Goal: Task Accomplishment & Management: Complete application form

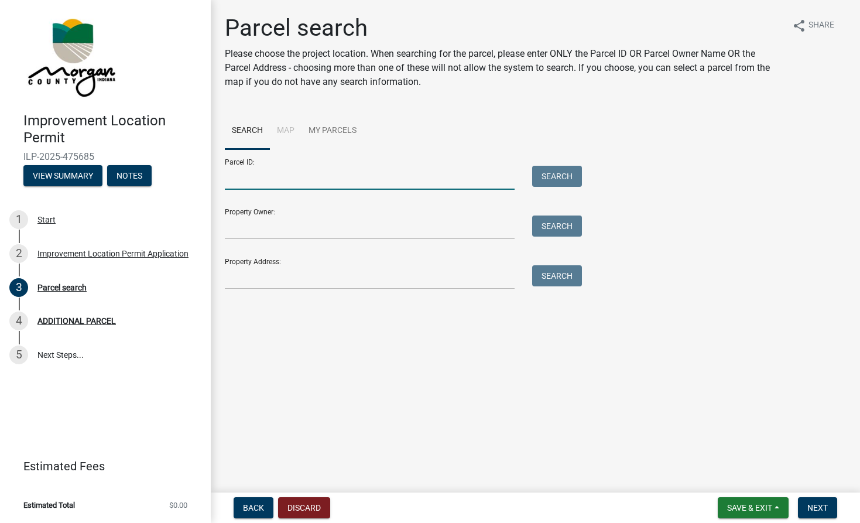
click at [241, 180] on input "Parcel ID:" at bounding box center [370, 178] width 290 height 24
type input "55-06-25-100-007.012-011"
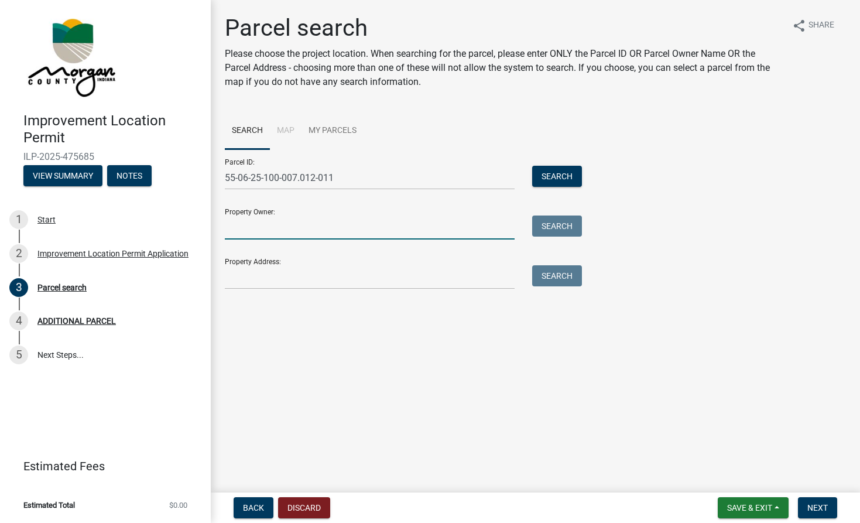
click at [237, 227] on input "Property Owner:" at bounding box center [370, 227] width 290 height 24
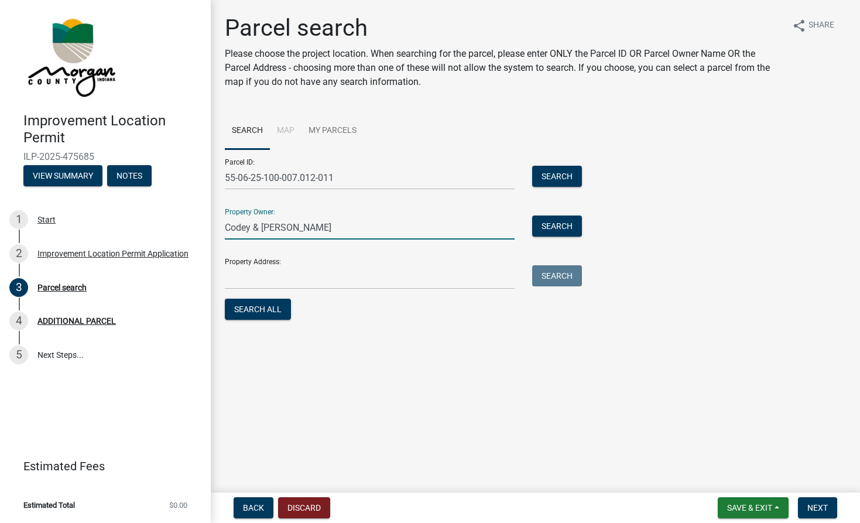
type input "Codey & [PERSON_NAME]"
click at [245, 273] on input "Property Address:" at bounding box center [370, 277] width 290 height 24
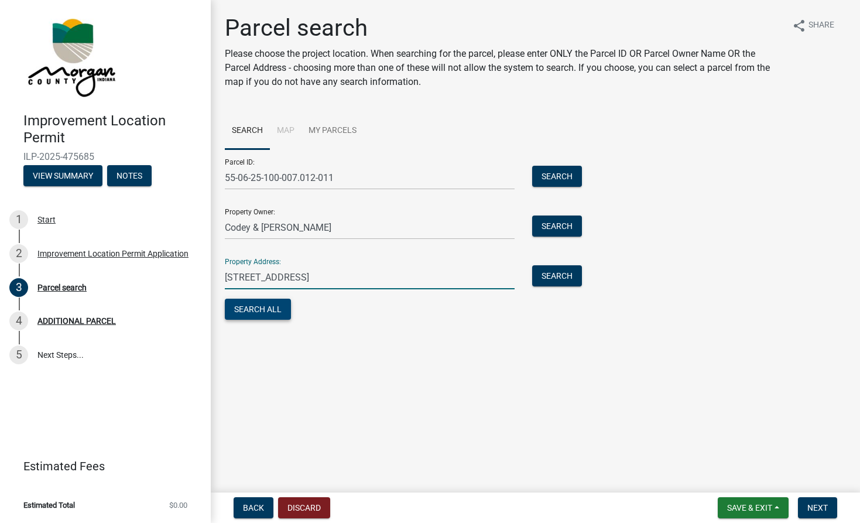
type input "[STREET_ADDRESS]"
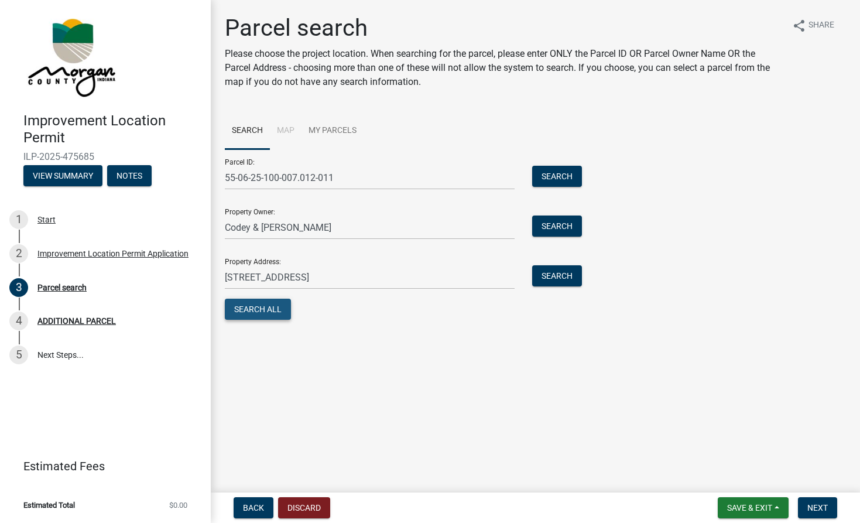
click at [260, 310] on button "Search All" at bounding box center [258, 308] width 66 height 21
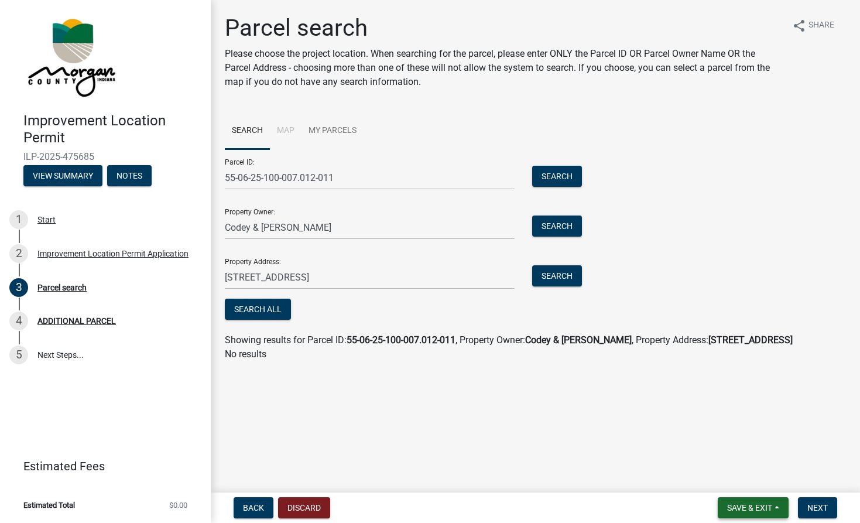
click at [754, 509] on span "Save & Exit" at bounding box center [749, 507] width 45 height 9
click at [0, 0] on div "Save Save & Exit" at bounding box center [0, 0] width 0 height 0
click at [820, 505] on span "Next" at bounding box center [817, 507] width 20 height 9
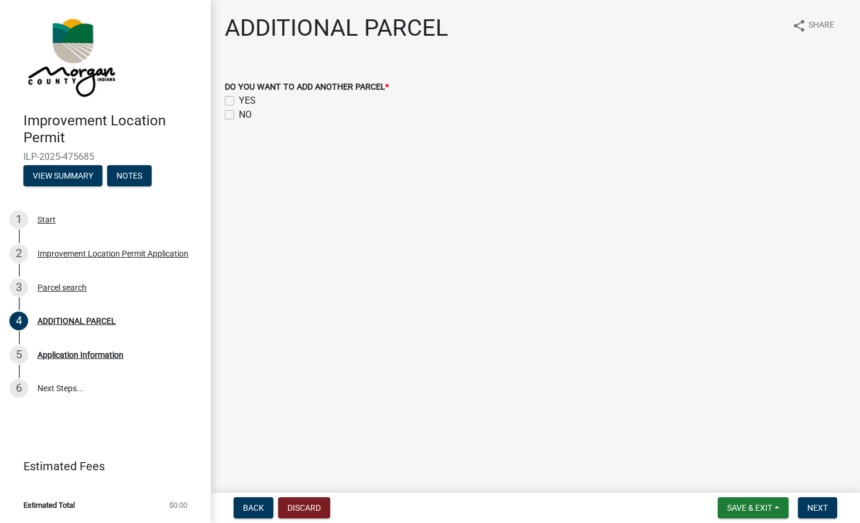
drag, startPoint x: 227, startPoint y: 113, endPoint x: 499, endPoint y: 269, distance: 313.5
click at [239, 114] on label "NO" at bounding box center [245, 115] width 13 height 14
click at [239, 114] on input "NO" at bounding box center [243, 112] width 8 height 8
checkbox input "true"
checkbox input "false"
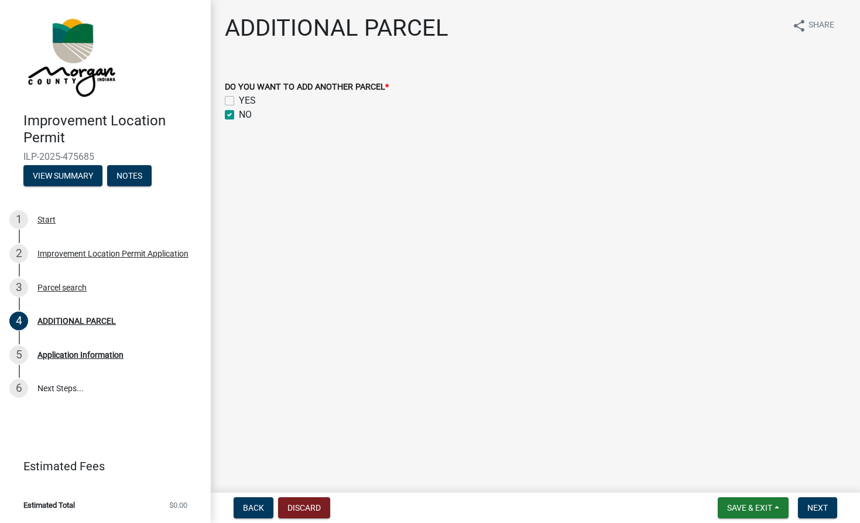
checkbox input "true"
click at [819, 507] on span "Next" at bounding box center [817, 507] width 20 height 9
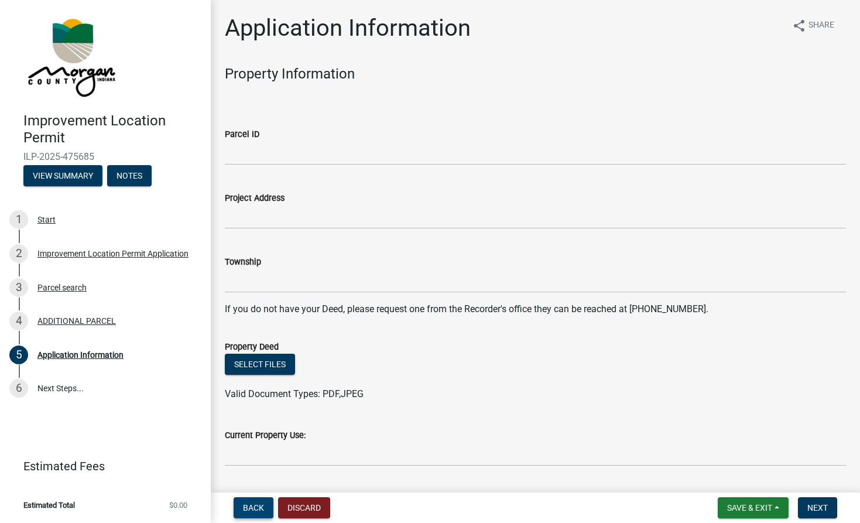
click at [257, 509] on span "Back" at bounding box center [253, 507] width 21 height 9
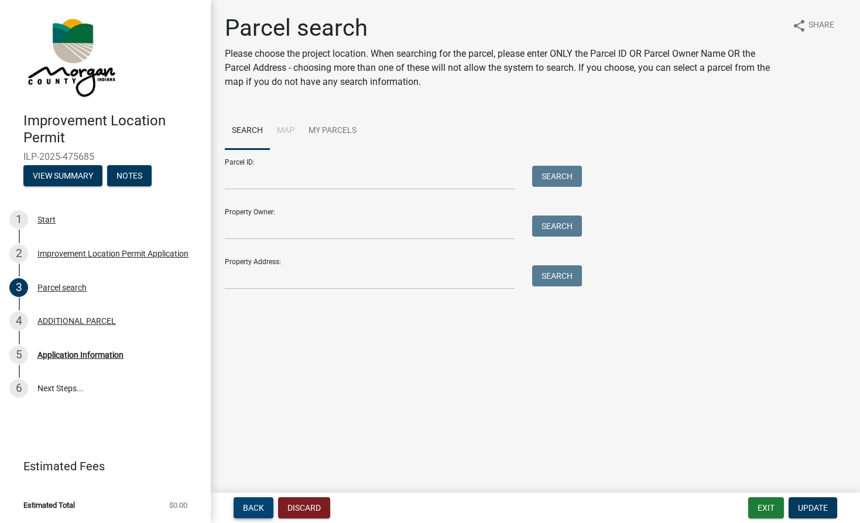
click at [257, 509] on span "Back" at bounding box center [253, 507] width 21 height 9
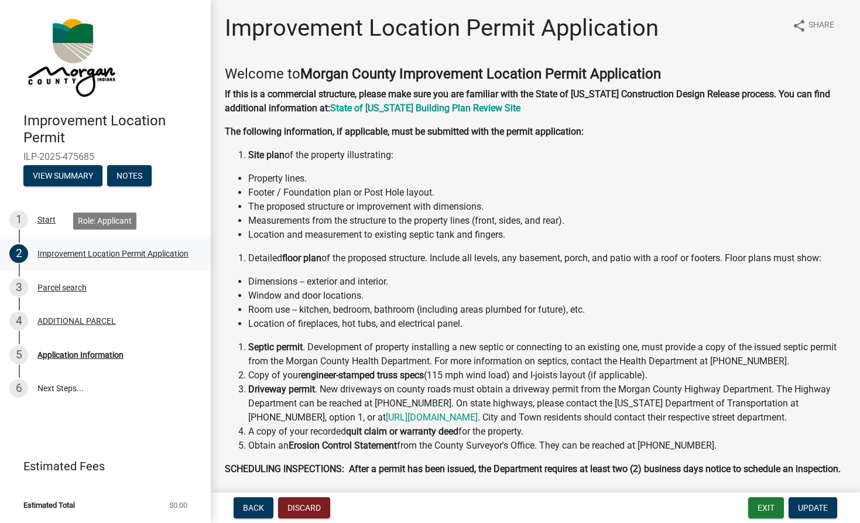
click at [92, 252] on div "Improvement Location Permit Application" at bounding box center [112, 253] width 151 height 8
click at [29, 287] on div "3 Parcel search" at bounding box center [100, 287] width 183 height 19
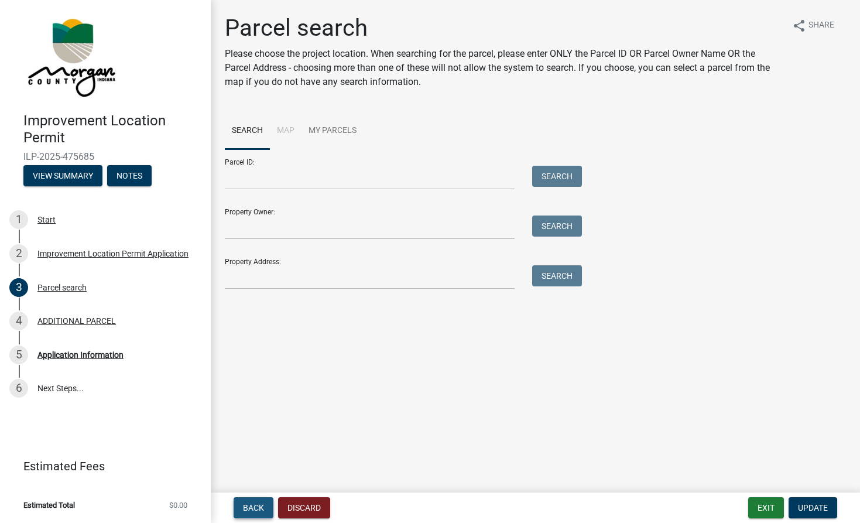
click at [248, 509] on span "Back" at bounding box center [253, 507] width 21 height 9
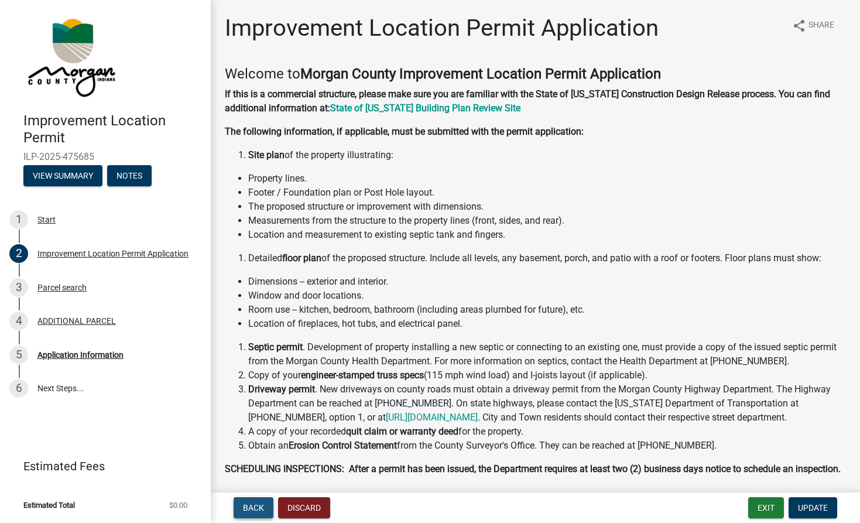
click at [248, 509] on span "Back" at bounding box center [253, 507] width 21 height 9
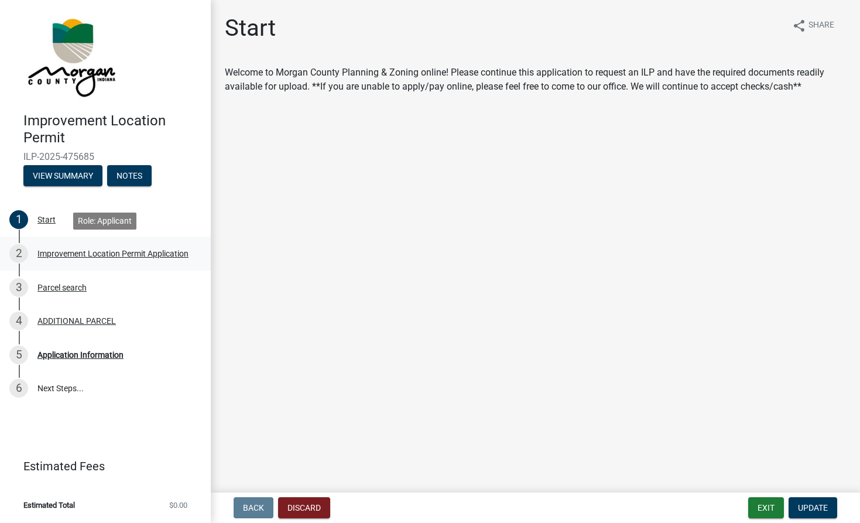
click at [75, 250] on div "Improvement Location Permit Application" at bounding box center [112, 253] width 151 height 8
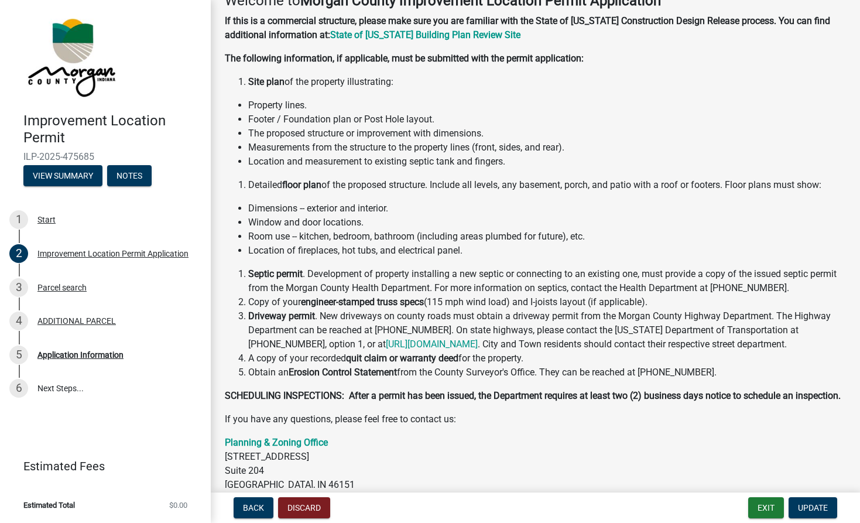
scroll to position [170, 0]
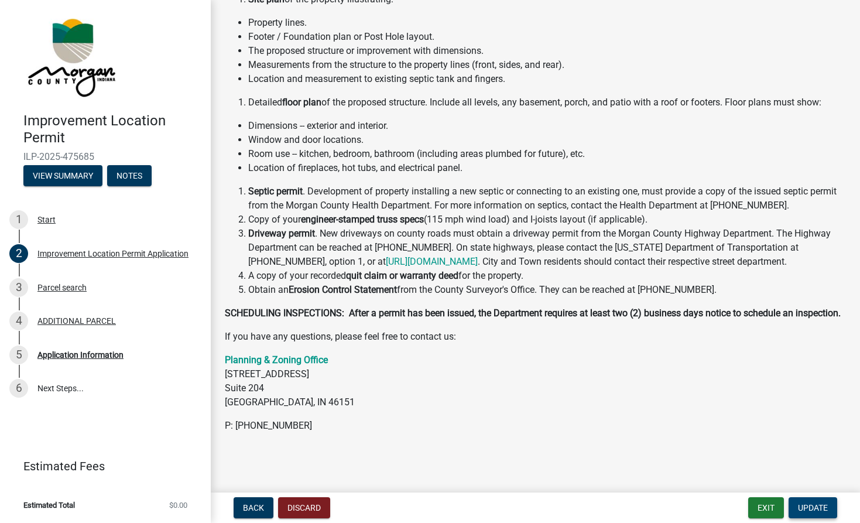
click at [819, 507] on span "Update" at bounding box center [813, 507] width 30 height 9
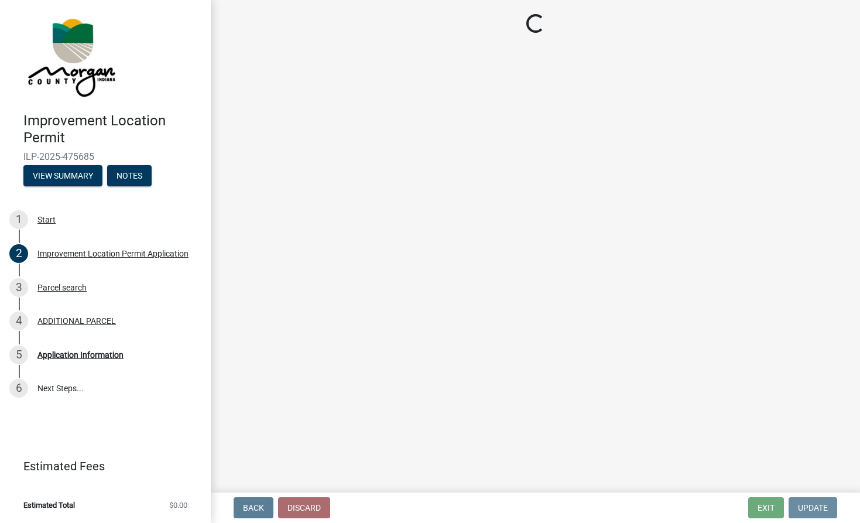
scroll to position [0, 0]
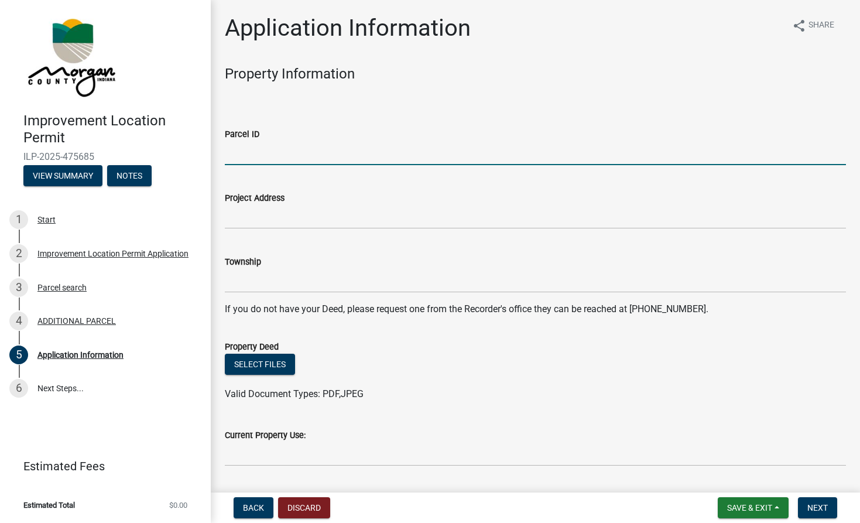
click at [253, 148] on input "Parcel ID" at bounding box center [535, 153] width 621 height 24
type input "55-06-25-100-007.012-011"
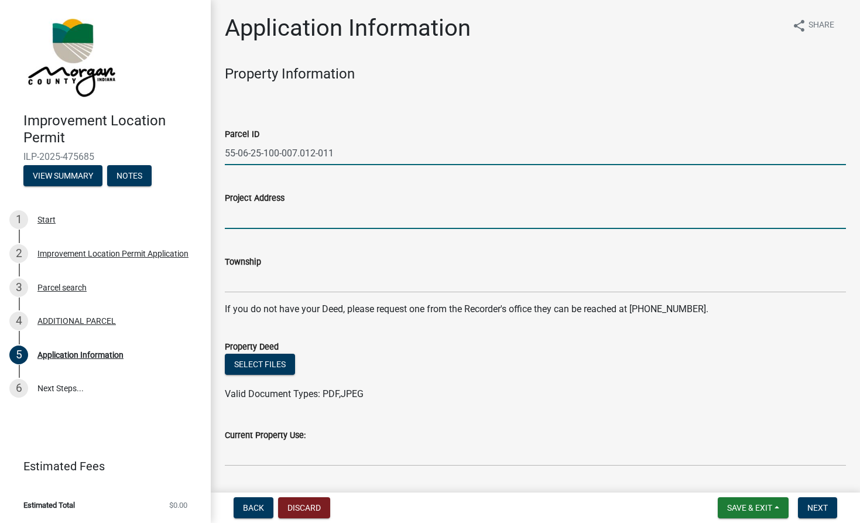
click at [252, 215] on input "Project Address" at bounding box center [535, 217] width 621 height 24
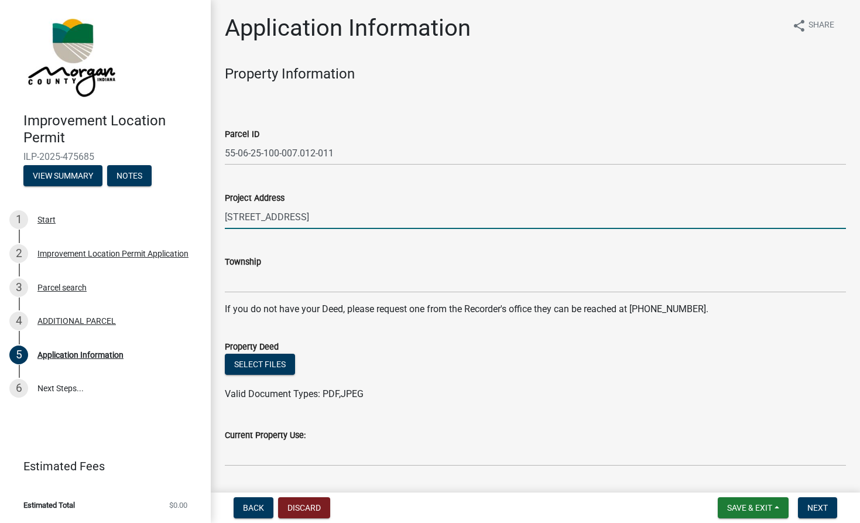
type input "[STREET_ADDRESS]"
click at [249, 269] on input "Township" at bounding box center [535, 281] width 621 height 24
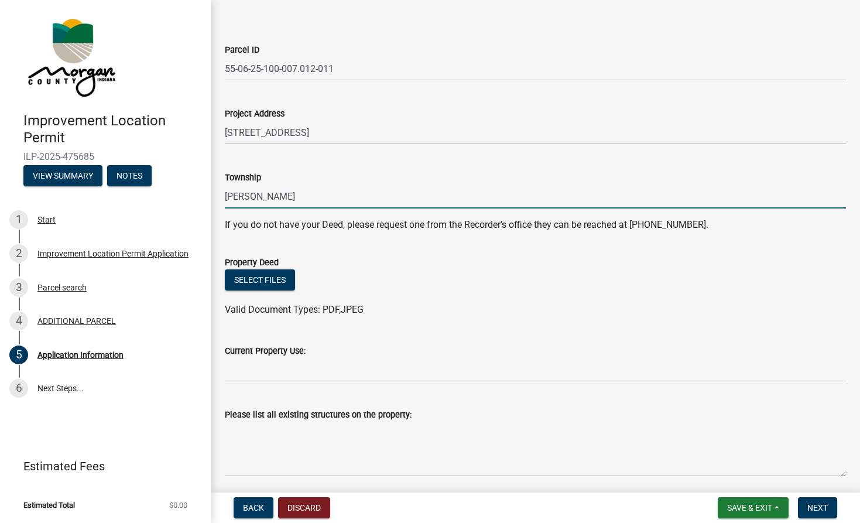
scroll to position [117, 0]
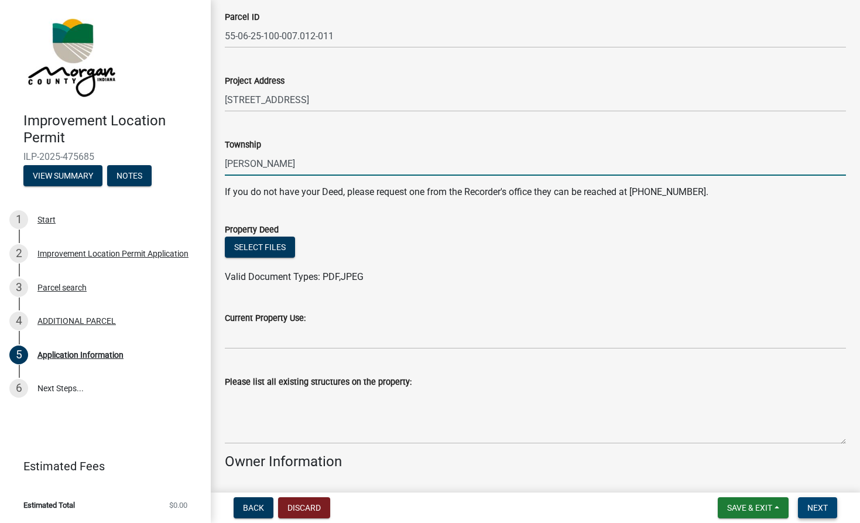
type input "[PERSON_NAME]"
click at [814, 507] on span "Next" at bounding box center [817, 507] width 20 height 9
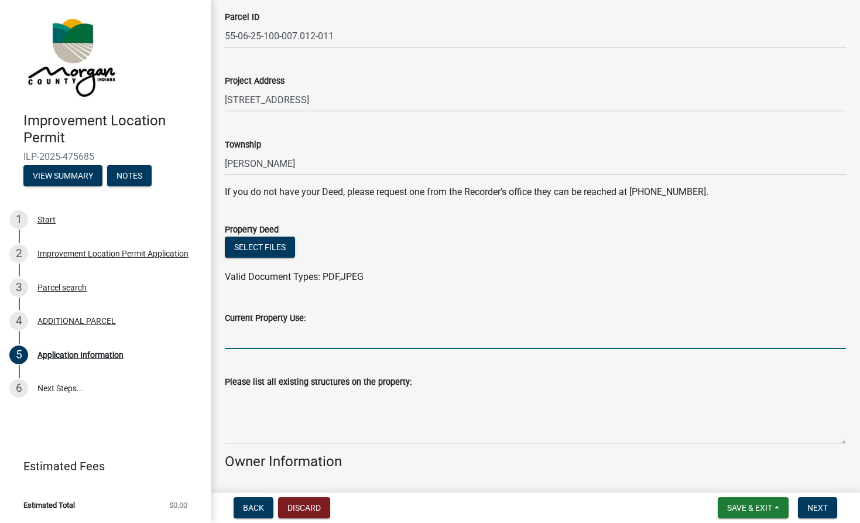
click at [238, 338] on input "Current Property Use:" at bounding box center [535, 337] width 621 height 24
type input "Residential - Existing Home"
click at [248, 416] on textarea "Please list all existing structures on the property:" at bounding box center [535, 416] width 621 height 55
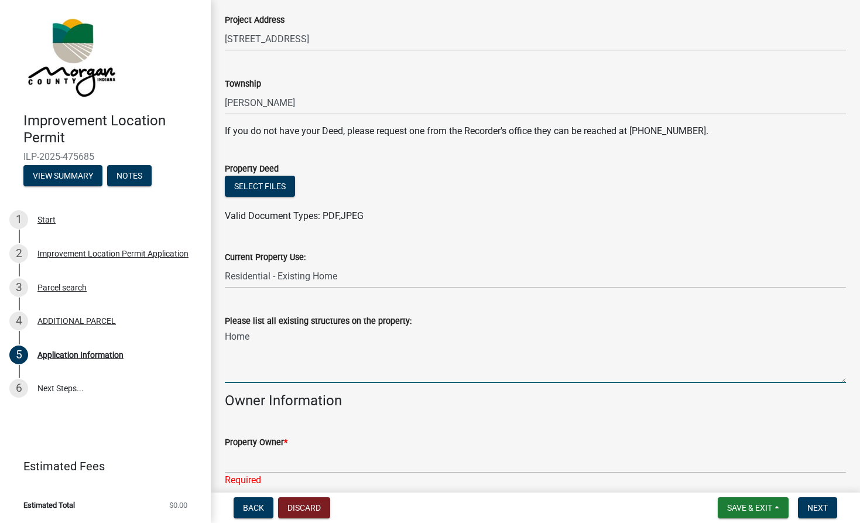
scroll to position [351, 0]
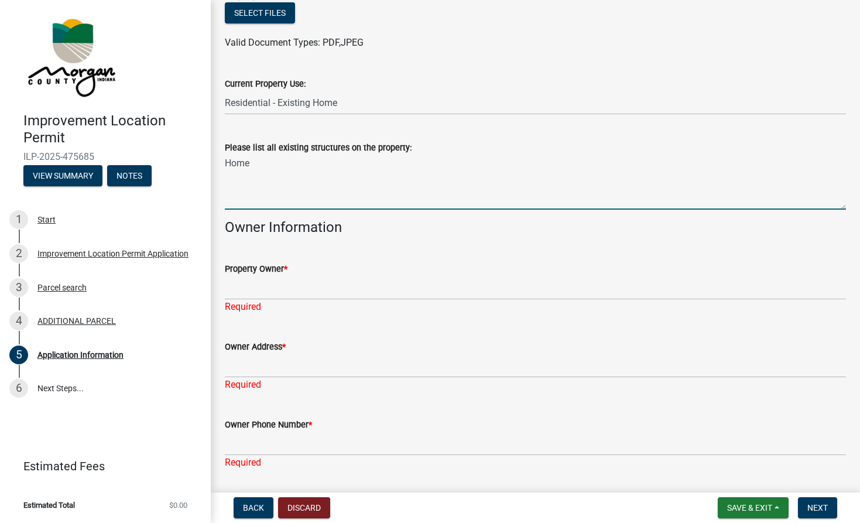
type textarea "Home"
click at [245, 280] on input "Property Owner *" at bounding box center [535, 288] width 621 height 24
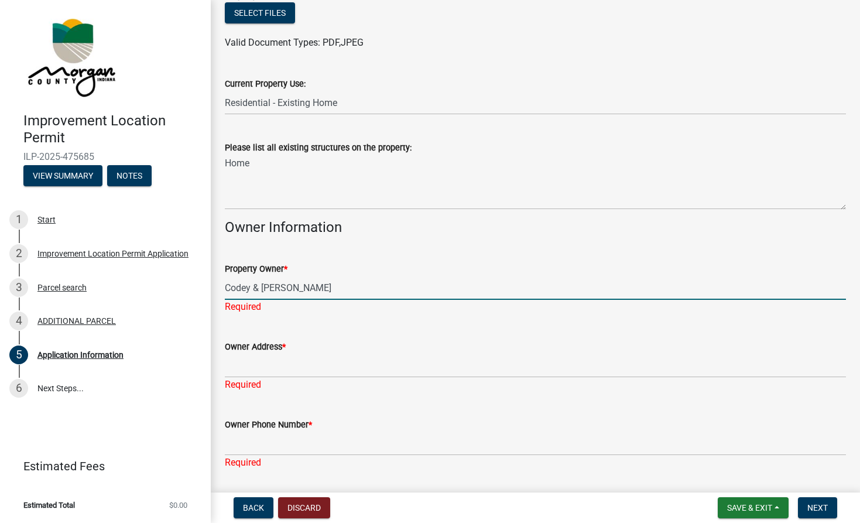
scroll to position [59, 0]
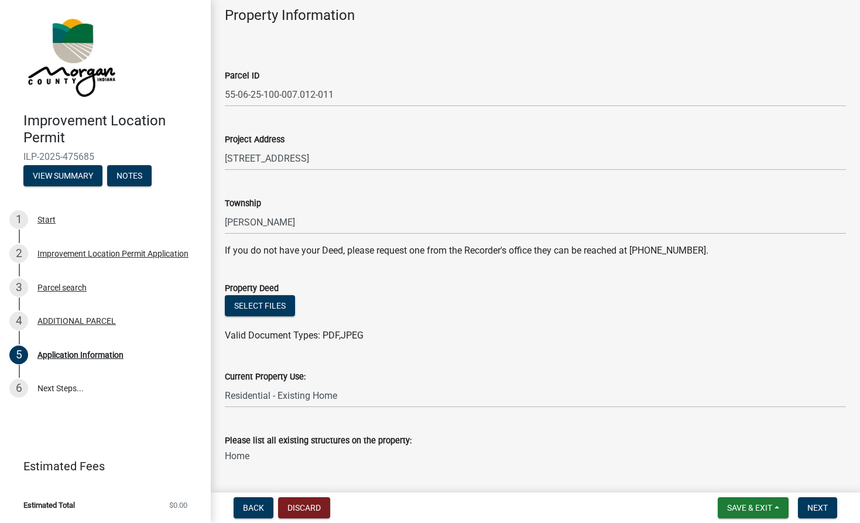
type input "Codey & [PERSON_NAME]"
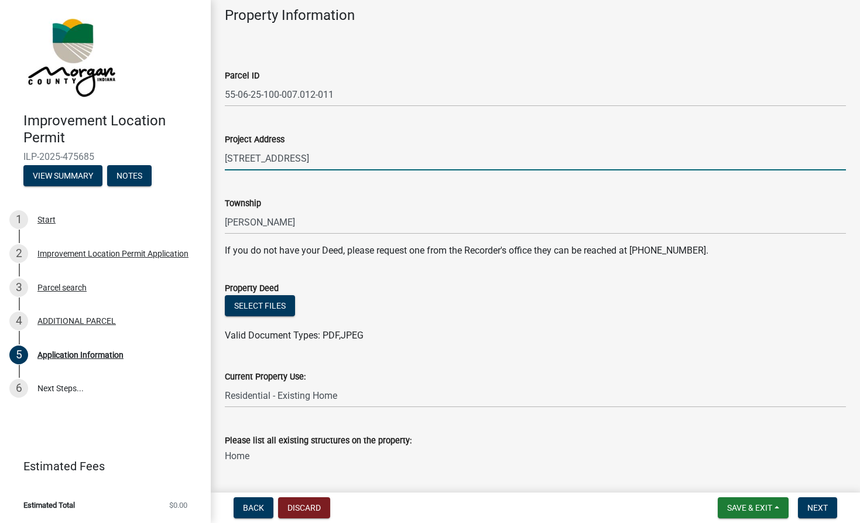
drag, startPoint x: 225, startPoint y: 157, endPoint x: 406, endPoint y: 161, distance: 180.8
click at [406, 161] on input "[STREET_ADDRESS]" at bounding box center [535, 158] width 621 height 24
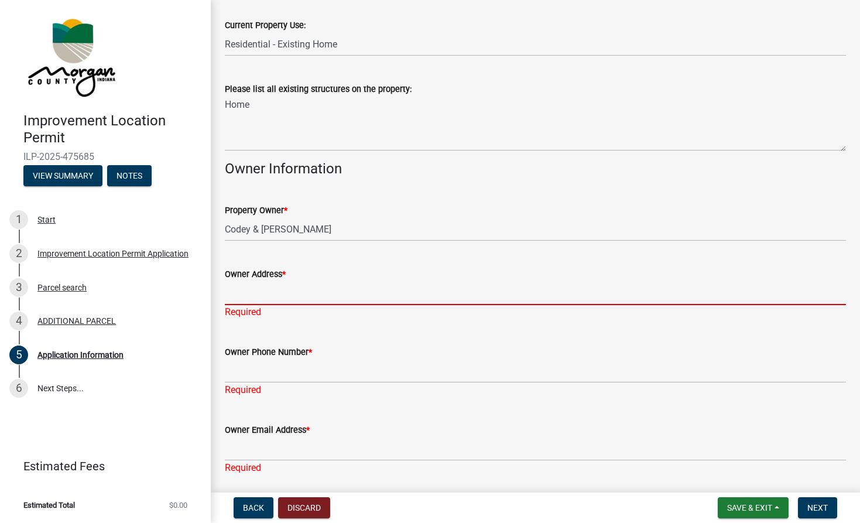
click at [236, 293] on input "Owner Address *" at bounding box center [535, 293] width 621 height 24
paste input "[STREET_ADDRESS]"
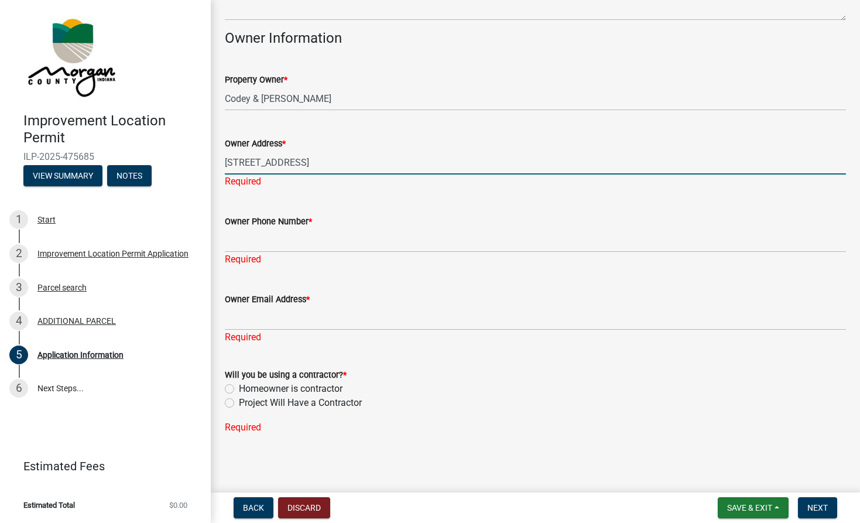
scroll to position [542, 0]
type input "[STREET_ADDRESS]"
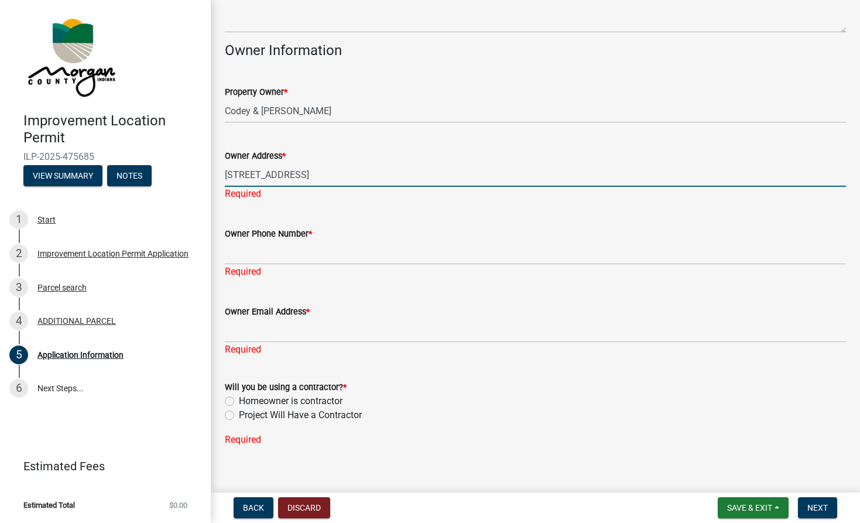
click at [239, 408] on label "Project Will Have a Contractor" at bounding box center [300, 415] width 123 height 14
click at [239, 408] on input "Project Will Have a Contractor" at bounding box center [243, 412] width 8 height 8
radio input "true"
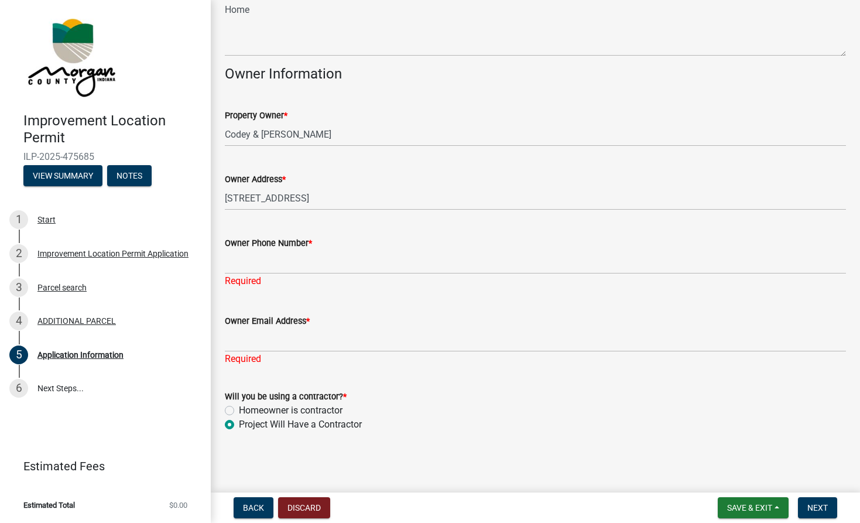
scroll to position [504, 0]
click at [240, 256] on input "Owner Phone Number *" at bounding box center [535, 262] width 621 height 24
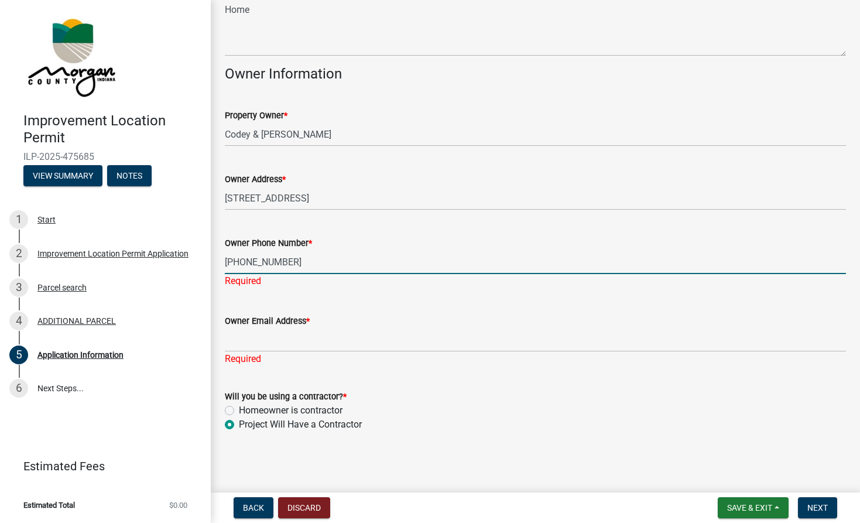
type input "[PHONE_NUMBER]"
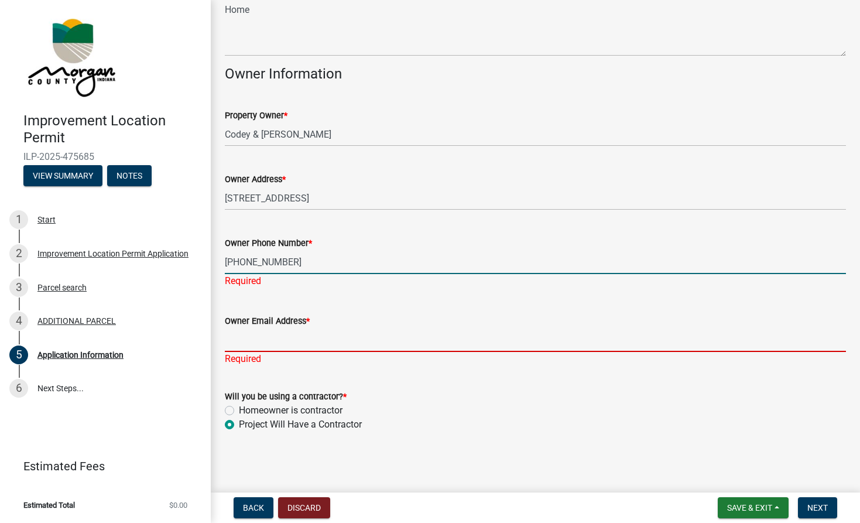
scroll to position [490, 0]
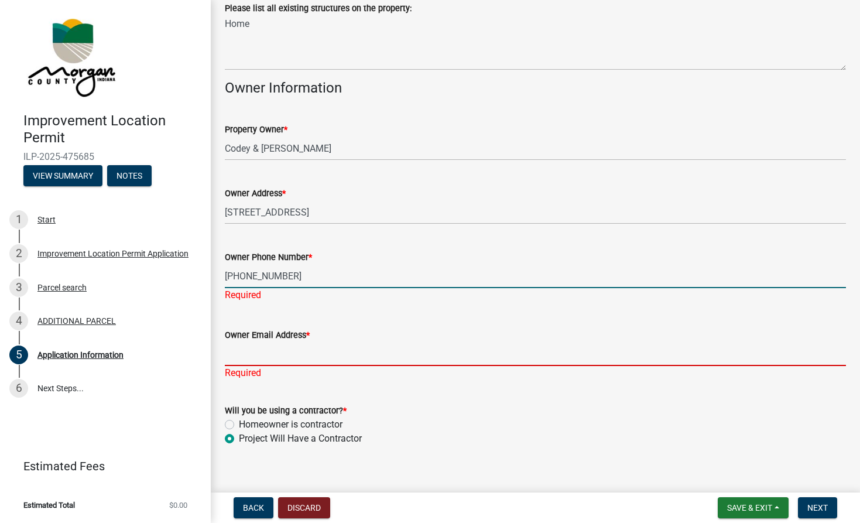
click at [241, 342] on input "Owner Email Address *" at bounding box center [535, 354] width 621 height 24
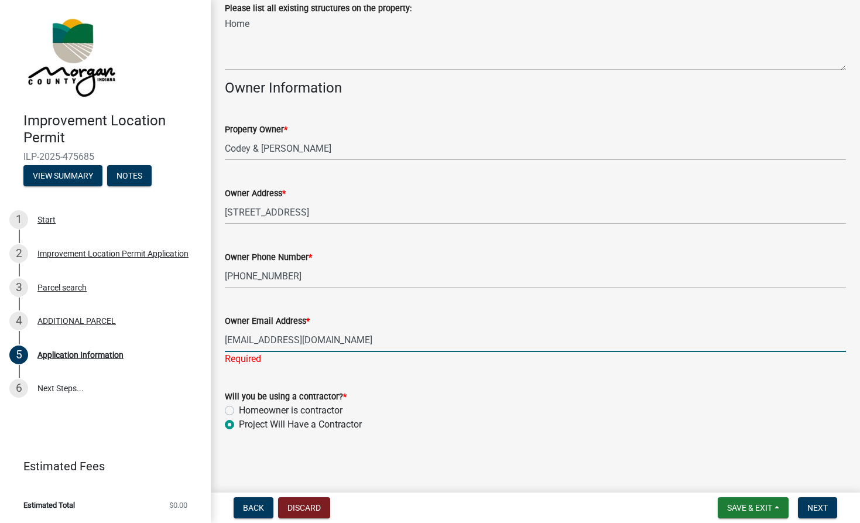
type input "[EMAIL_ADDRESS][DOMAIN_NAME]"
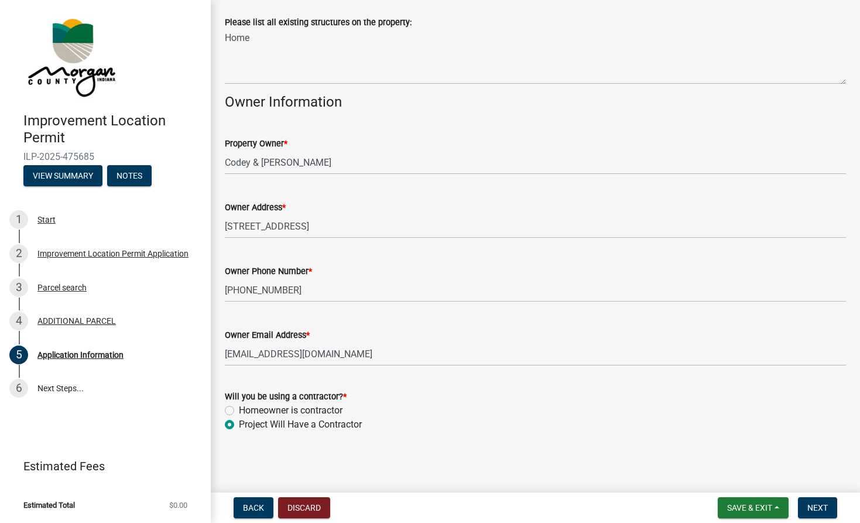
scroll to position [476, 0]
click at [429, 318] on div "Owner Email Address * [EMAIL_ADDRESS][DOMAIN_NAME]" at bounding box center [535, 338] width 621 height 54
click at [827, 503] on span "Next" at bounding box center [817, 507] width 20 height 9
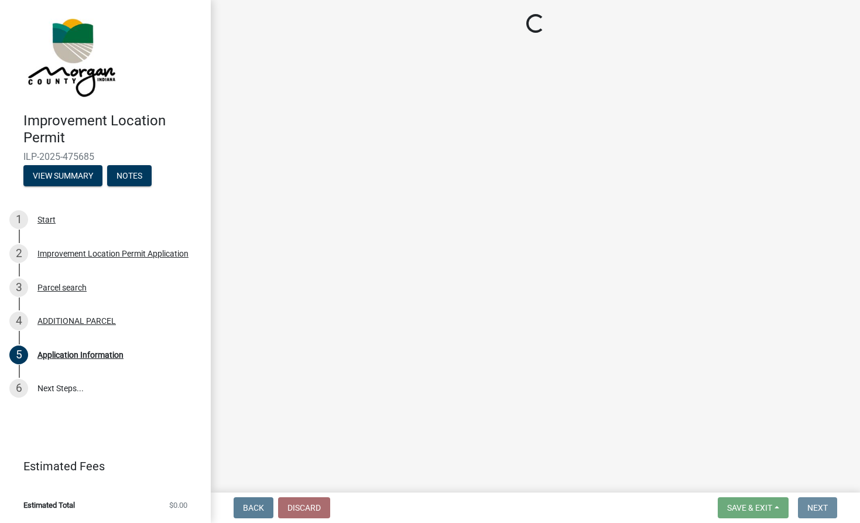
scroll to position [0, 0]
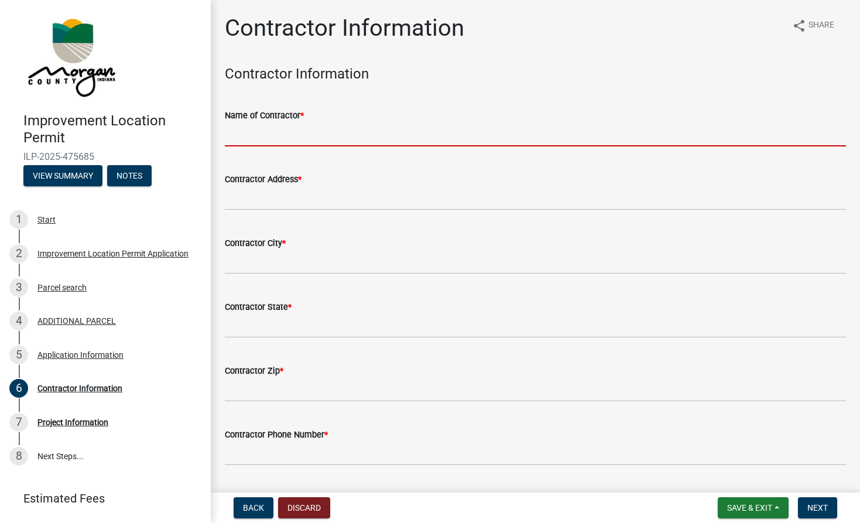
click at [245, 129] on input "Name of Contractor *" at bounding box center [535, 134] width 621 height 24
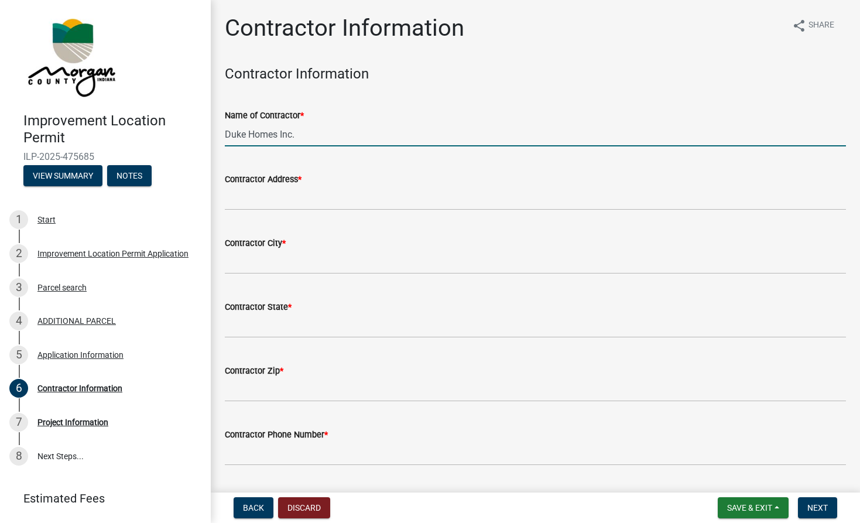
type input "Duke Homes Inc."
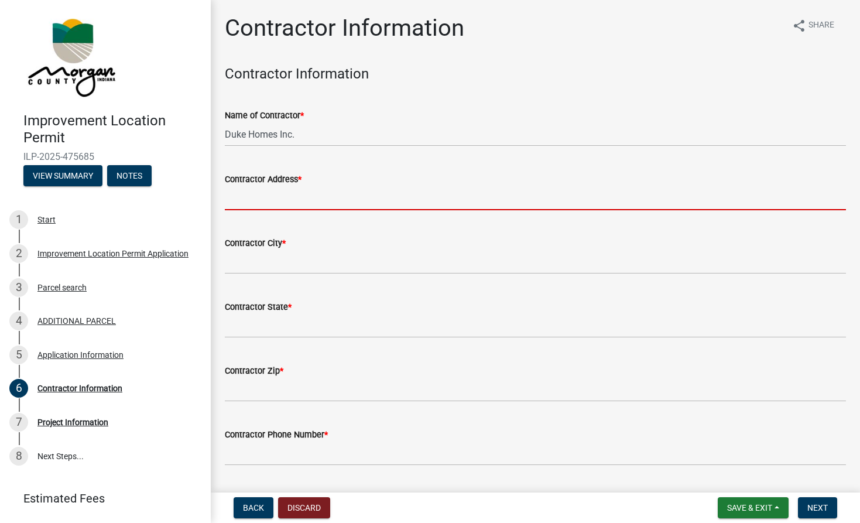
click at [239, 188] on input "Contractor Address *" at bounding box center [535, 198] width 621 height 24
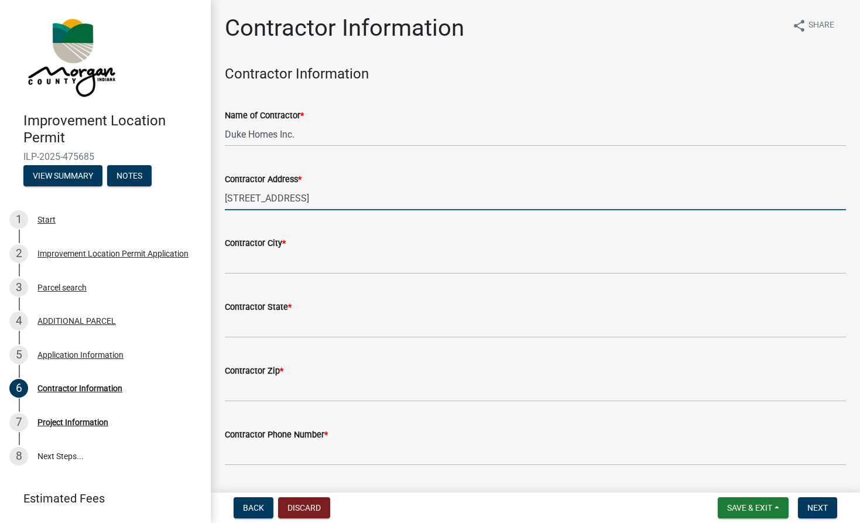
type input "[STREET_ADDRESS]"
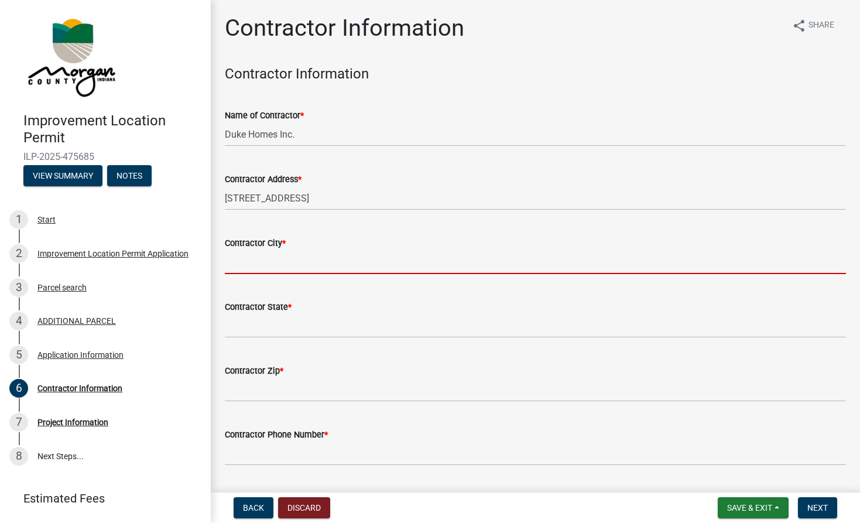
click at [236, 257] on input "Contractor City *" at bounding box center [535, 262] width 621 height 24
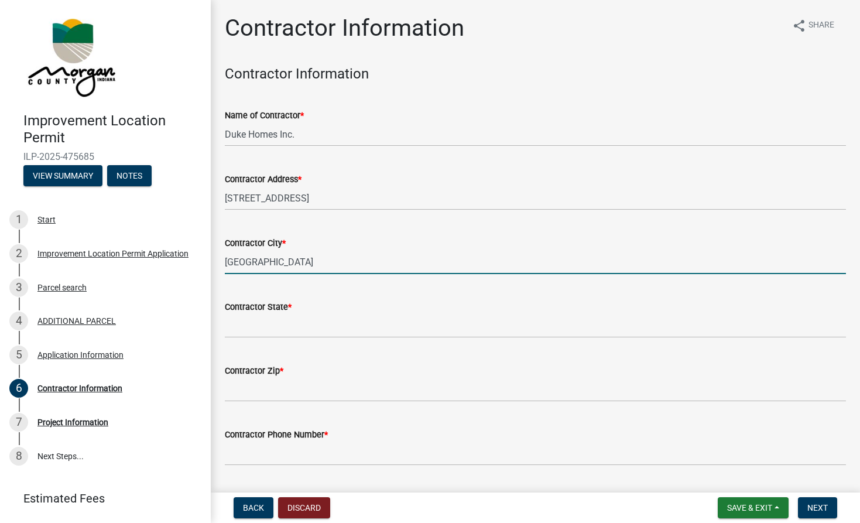
type input "[GEOGRAPHIC_DATA]"
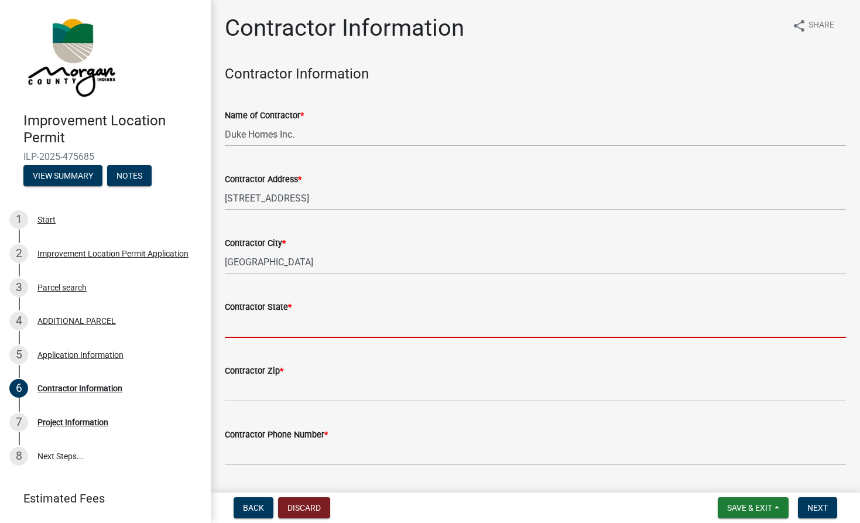
click at [234, 322] on input "Contractor State *" at bounding box center [535, 326] width 621 height 24
type input "[US_STATE]"
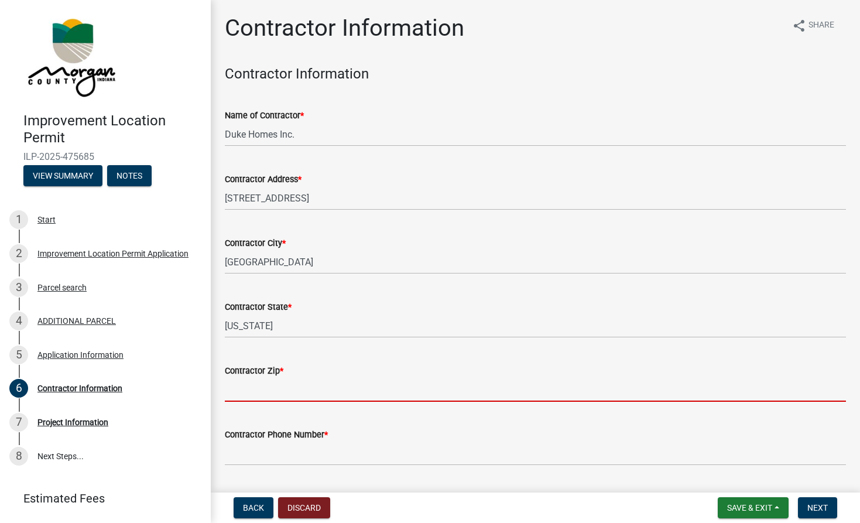
click at [257, 400] on input "Contractor Zip *" at bounding box center [535, 389] width 621 height 24
type input "46106"
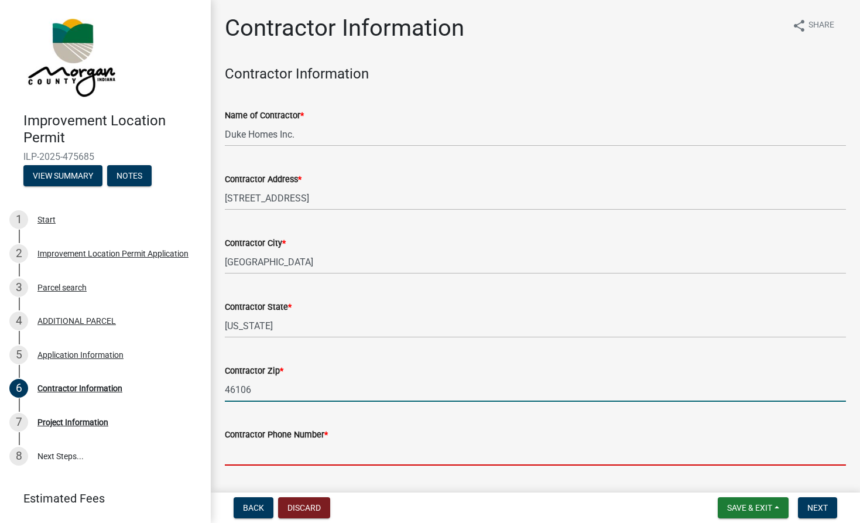
click at [273, 451] on input "Contractor Phone Number *" at bounding box center [535, 453] width 621 height 24
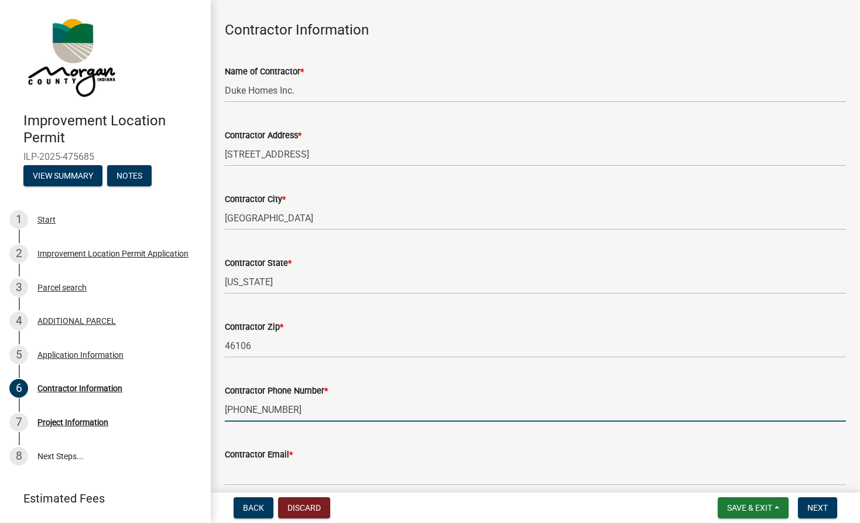
scroll to position [97, 0]
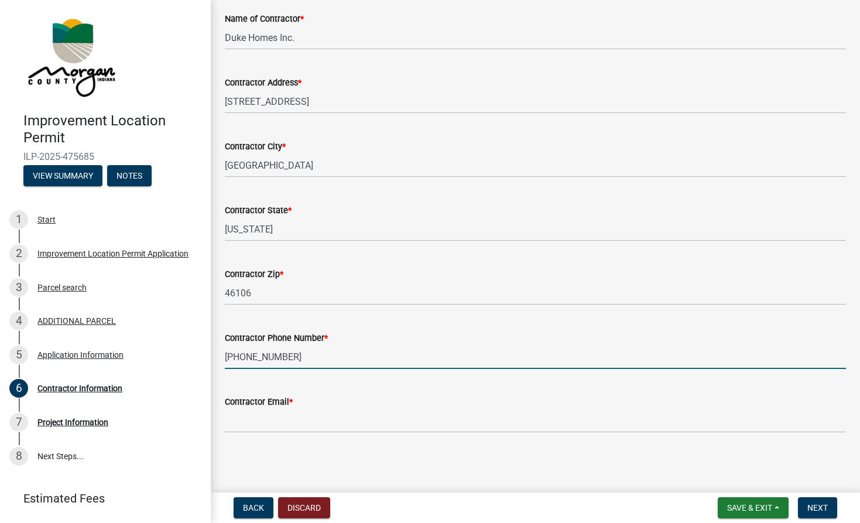
type input "[PHONE_NUMBER]"
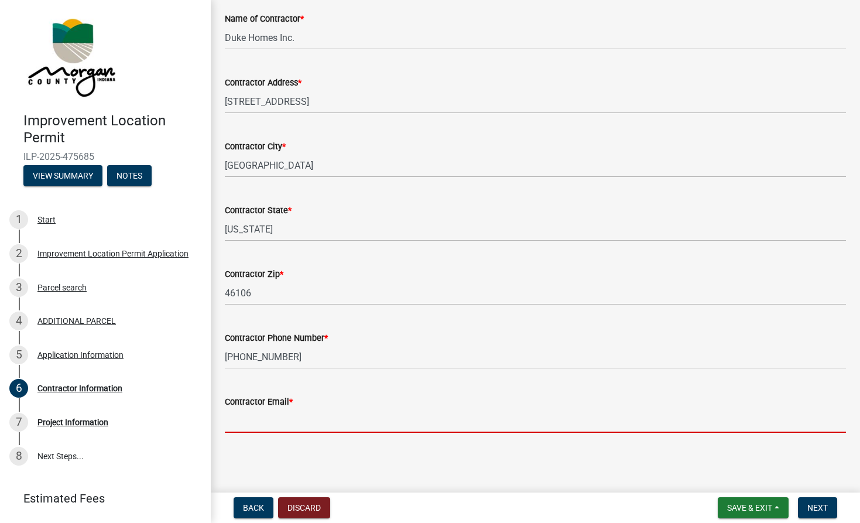
click at [246, 420] on input "Contractor Email *" at bounding box center [535, 420] width 621 height 24
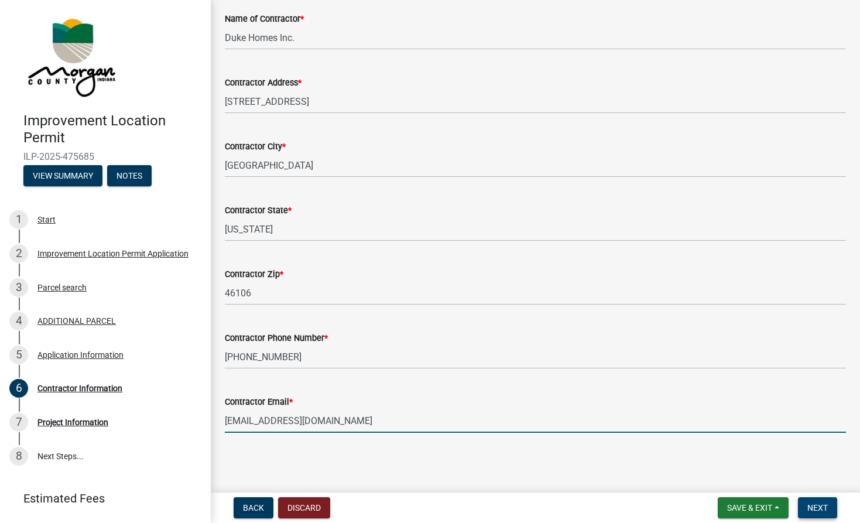
type input "[EMAIL_ADDRESS][DOMAIN_NAME]"
click at [822, 510] on span "Next" at bounding box center [817, 507] width 20 height 9
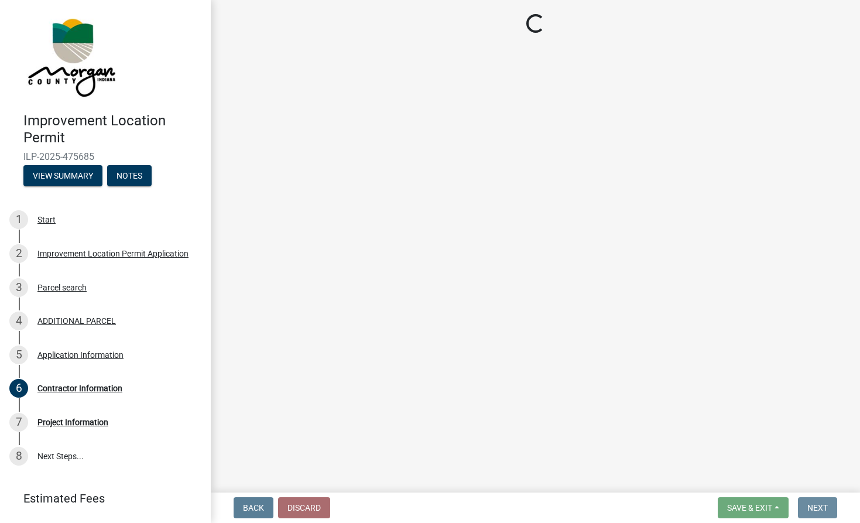
scroll to position [0, 0]
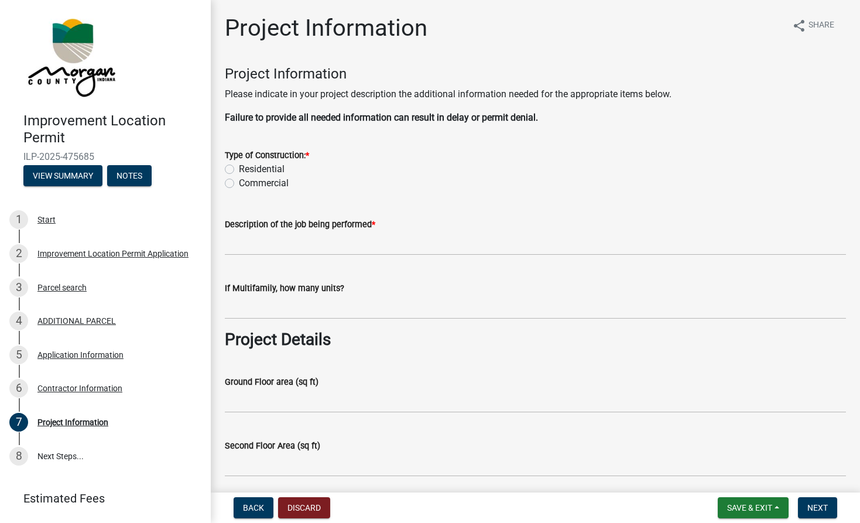
click at [239, 164] on label "Residential" at bounding box center [262, 169] width 46 height 14
click at [239, 164] on input "Residential" at bounding box center [243, 166] width 8 height 8
radio input "true"
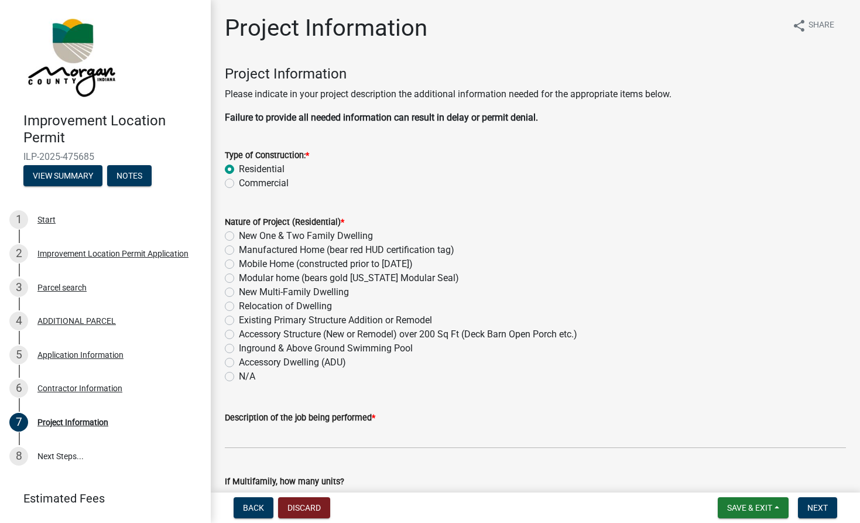
click at [239, 316] on label "Existing Primary Structure Addition or Remodel" at bounding box center [335, 320] width 193 height 14
click at [239, 316] on input "Existing Primary Structure Addition or Remodel" at bounding box center [243, 317] width 8 height 8
radio input "true"
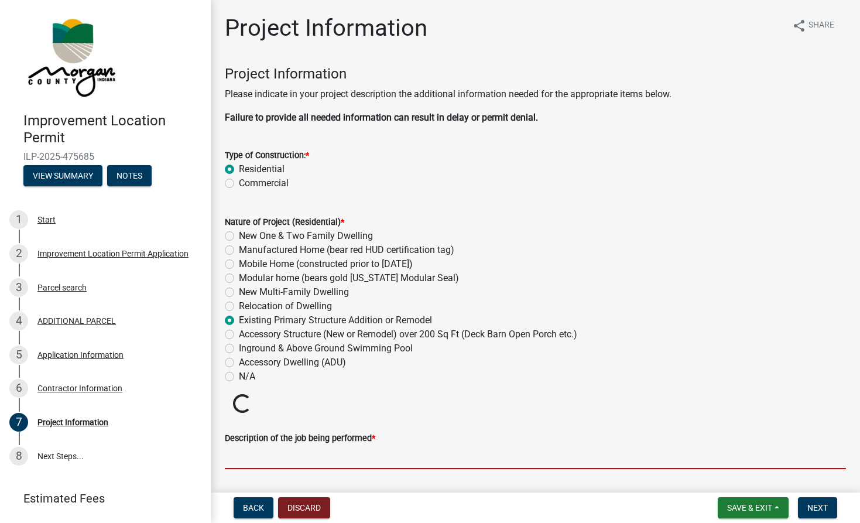
click at [239, 455] on input "Description of the job being performed *" at bounding box center [535, 457] width 621 height 24
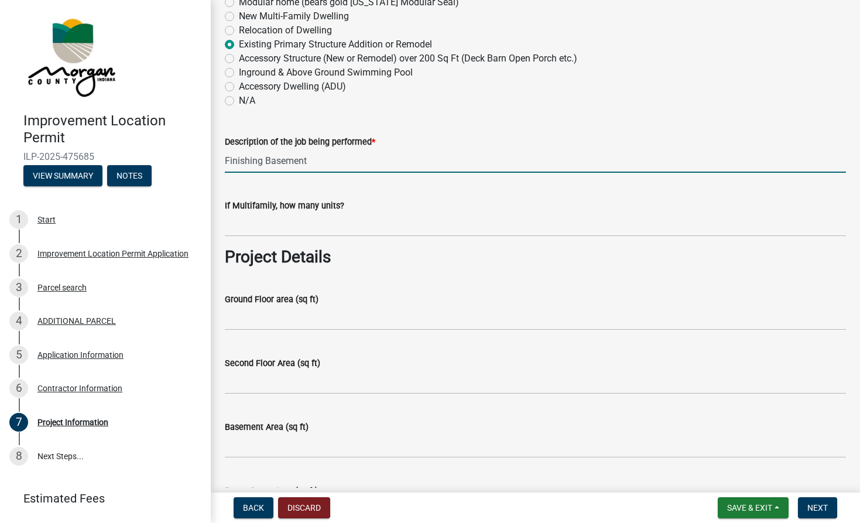
scroll to position [410, 0]
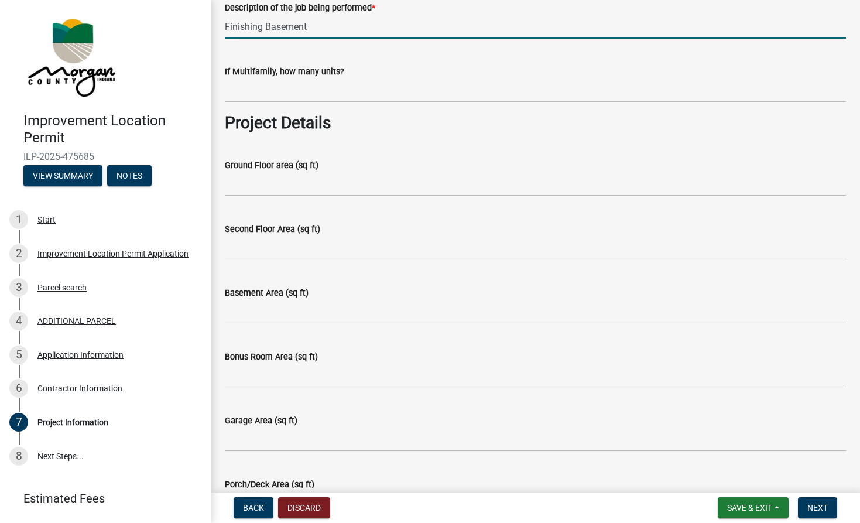
type input "Finishing Basement"
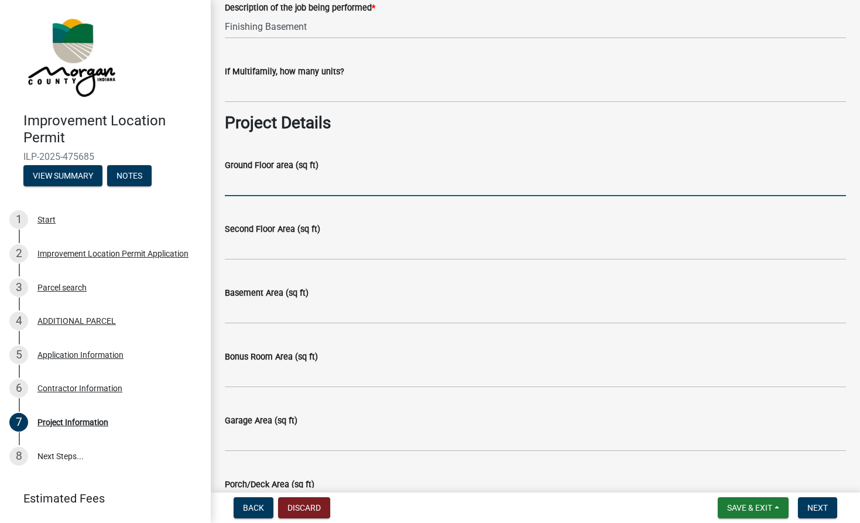
drag, startPoint x: 253, startPoint y: 183, endPoint x: 248, endPoint y: 180, distance: 6.3
click at [252, 183] on input "Ground Floor area (sq ft)" at bounding box center [535, 184] width 621 height 24
type input "1772"
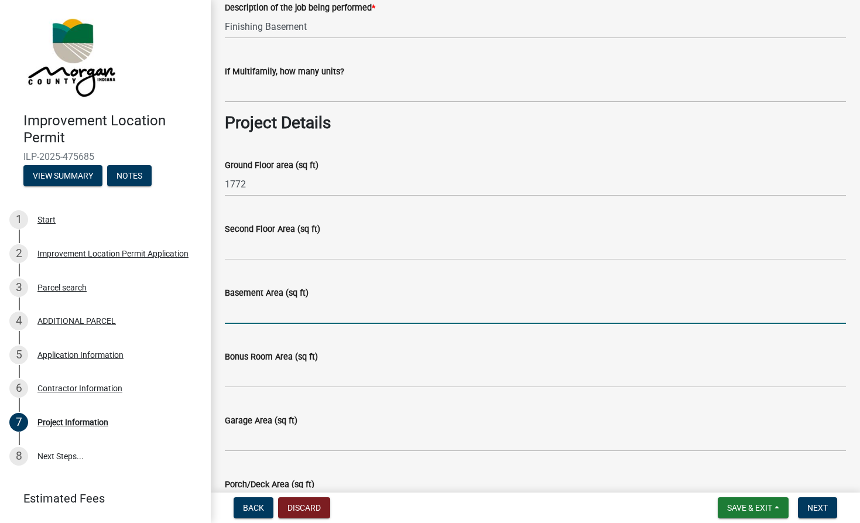
click at [238, 311] on input "Basement Area (sq ft)" at bounding box center [535, 312] width 621 height 24
type input "1772"
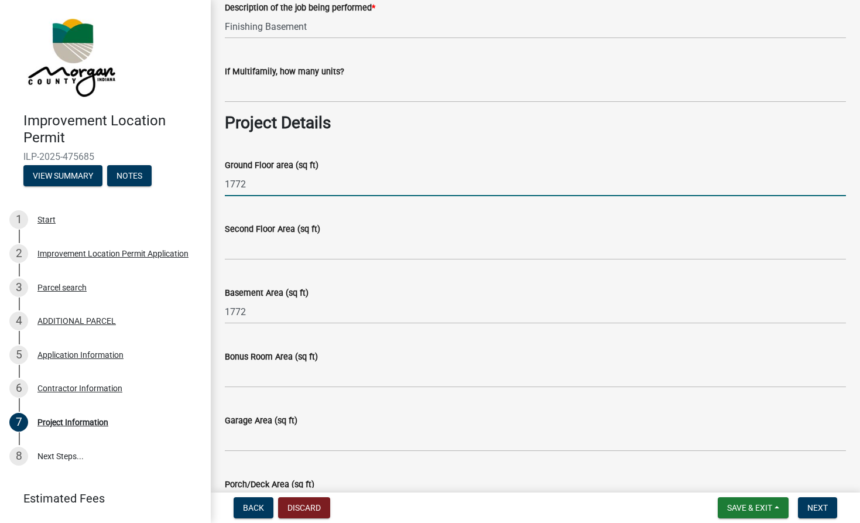
click at [247, 182] on input "1772" at bounding box center [535, 184] width 621 height 24
type input "1"
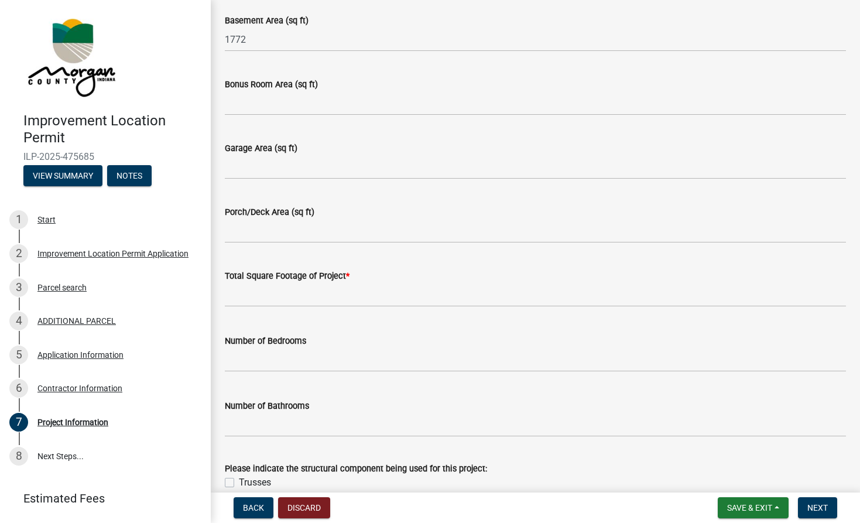
scroll to position [702, 0]
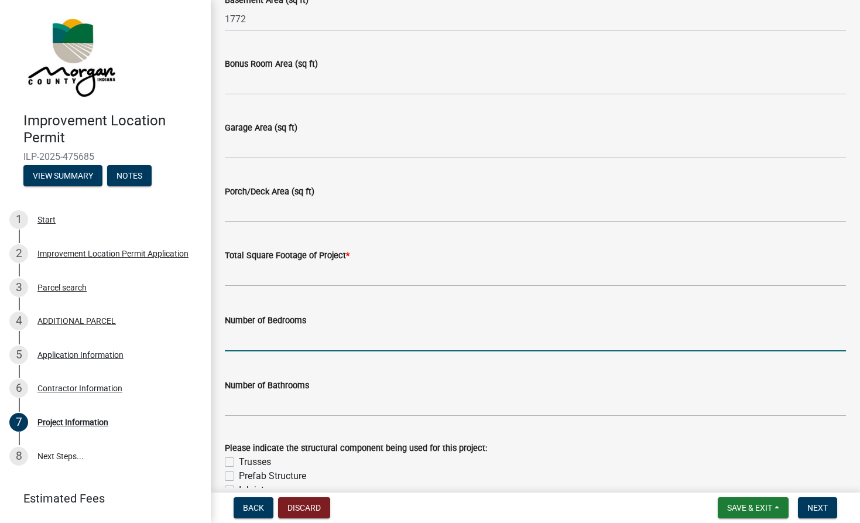
click at [242, 337] on input "text" at bounding box center [535, 339] width 621 height 24
type input "0"
click at [233, 270] on input "text" at bounding box center [535, 274] width 621 height 24
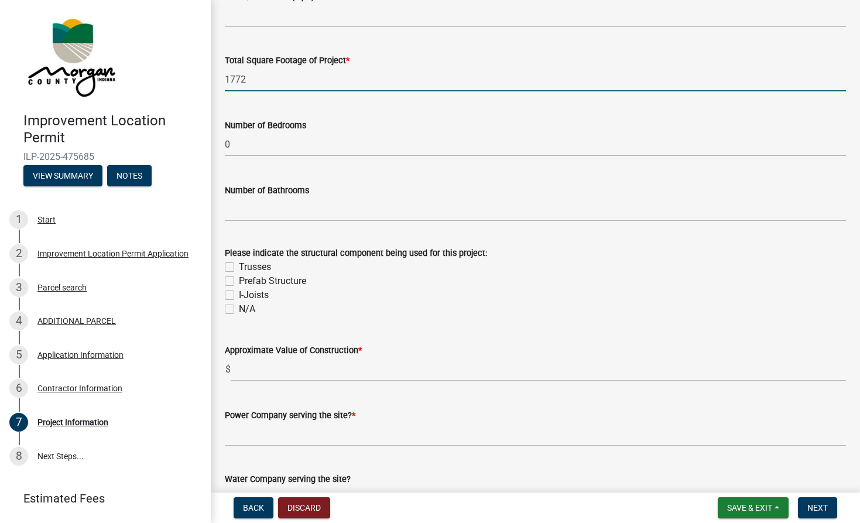
scroll to position [936, 0]
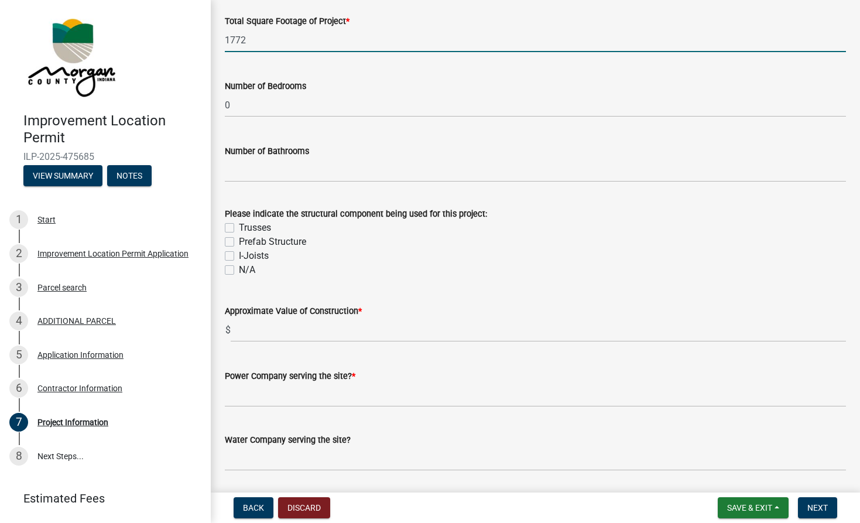
type input "1772"
click at [239, 267] on label "N/A" at bounding box center [247, 270] width 16 height 14
click at [239, 267] on input "N/A" at bounding box center [243, 267] width 8 height 8
checkbox input "true"
checkbox input "false"
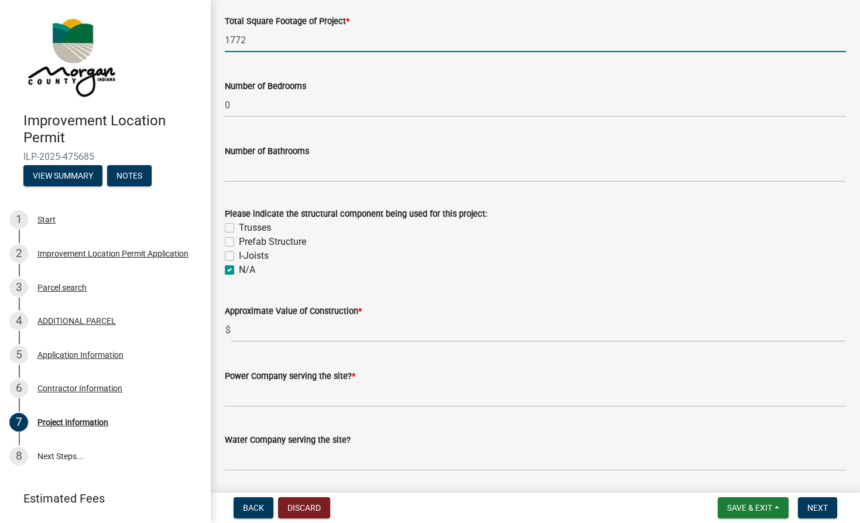
checkbox input "false"
checkbox input "true"
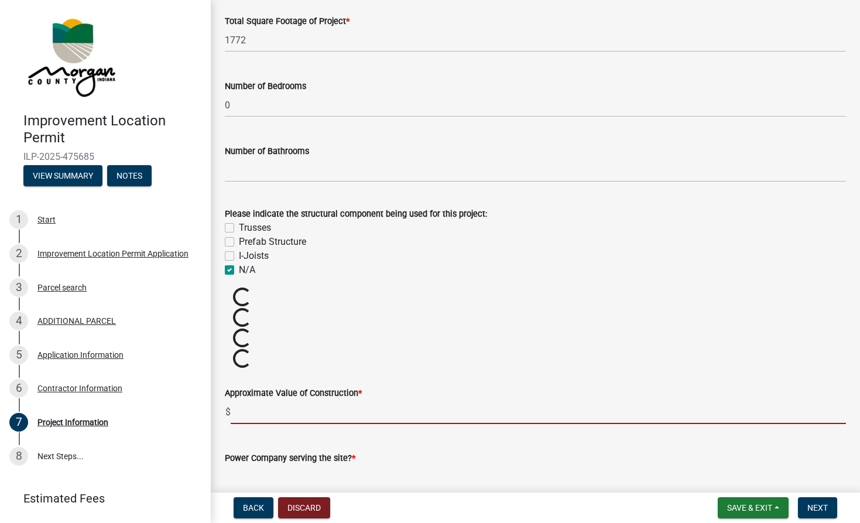
drag, startPoint x: 243, startPoint y: 410, endPoint x: 269, endPoint y: 420, distance: 27.6
click at [243, 410] on input "text" at bounding box center [538, 412] width 615 height 24
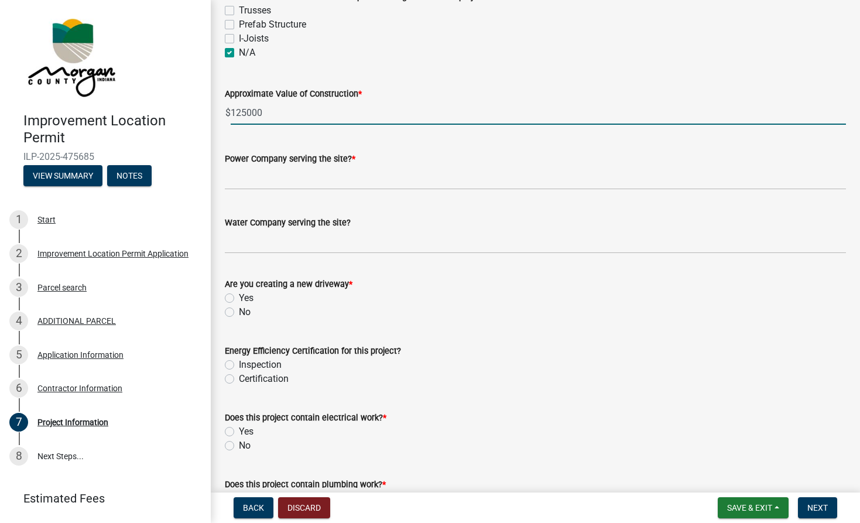
scroll to position [1170, 0]
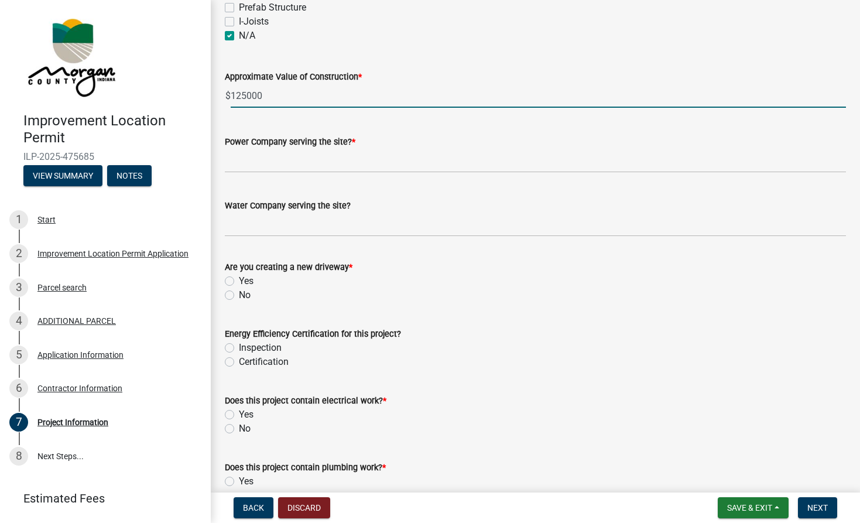
type input "125000"
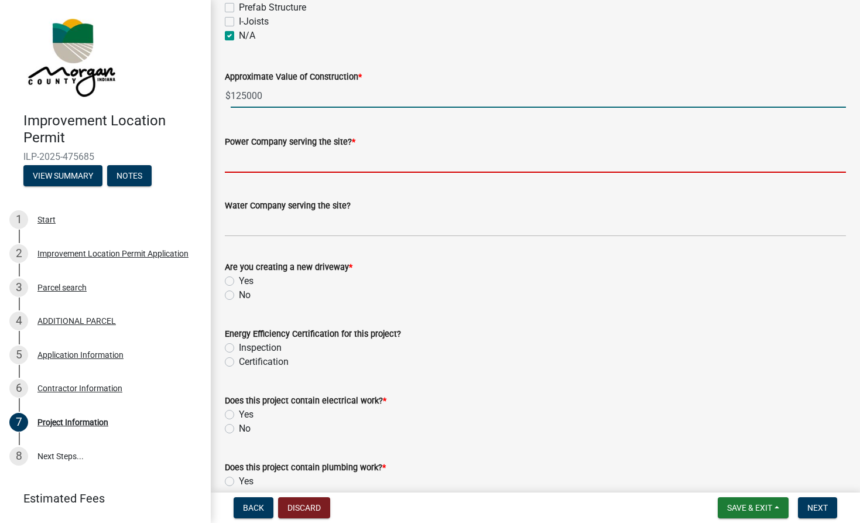
click at [237, 161] on input "Power Company serving the site? *" at bounding box center [535, 161] width 621 height 24
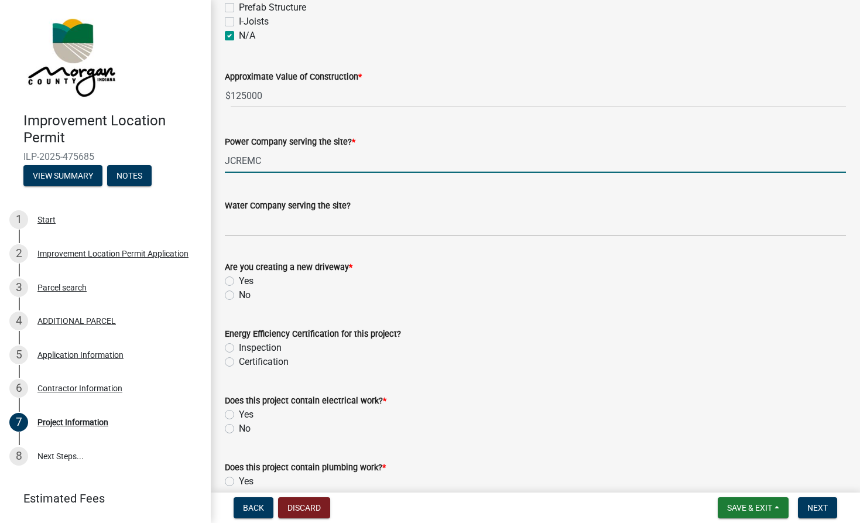
type input "JCREMC"
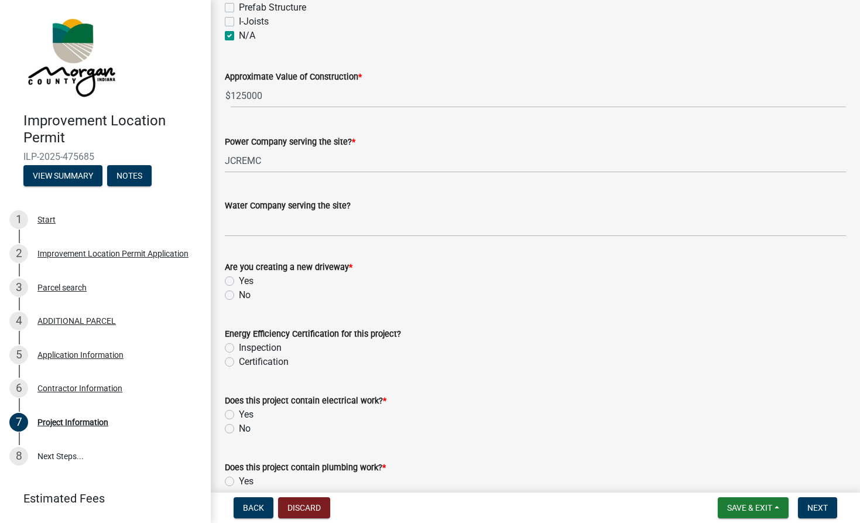
click at [239, 292] on label "No" at bounding box center [245, 295] width 12 height 14
click at [239, 292] on input "No" at bounding box center [243, 292] width 8 height 8
radio input "true"
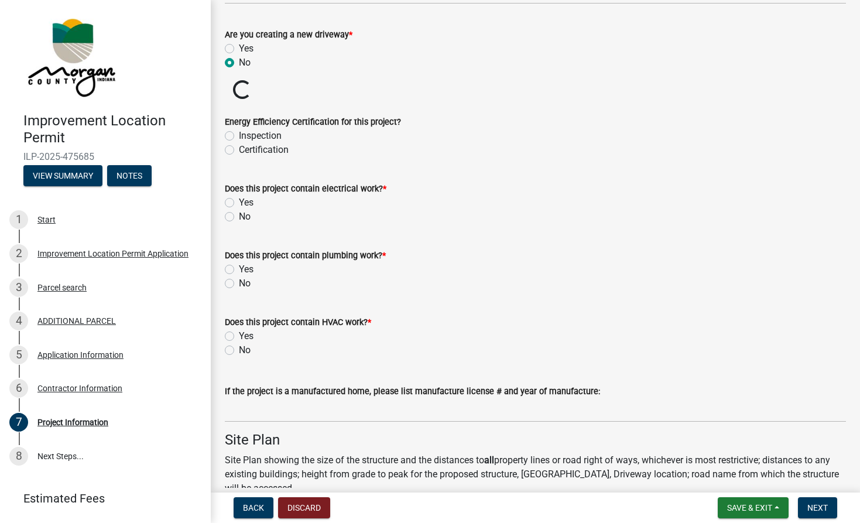
scroll to position [1404, 0]
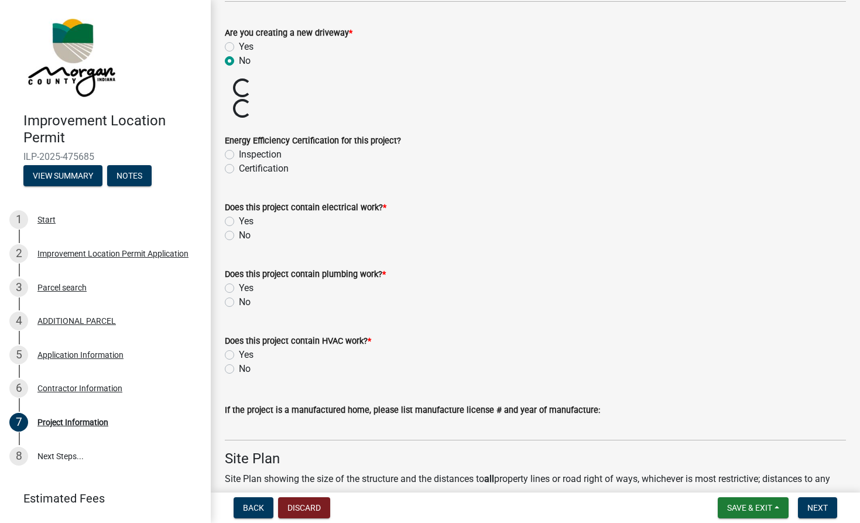
click at [239, 220] on label "Yes" at bounding box center [246, 221] width 15 height 14
click at [239, 220] on input "Yes" at bounding box center [243, 218] width 8 height 8
radio input "true"
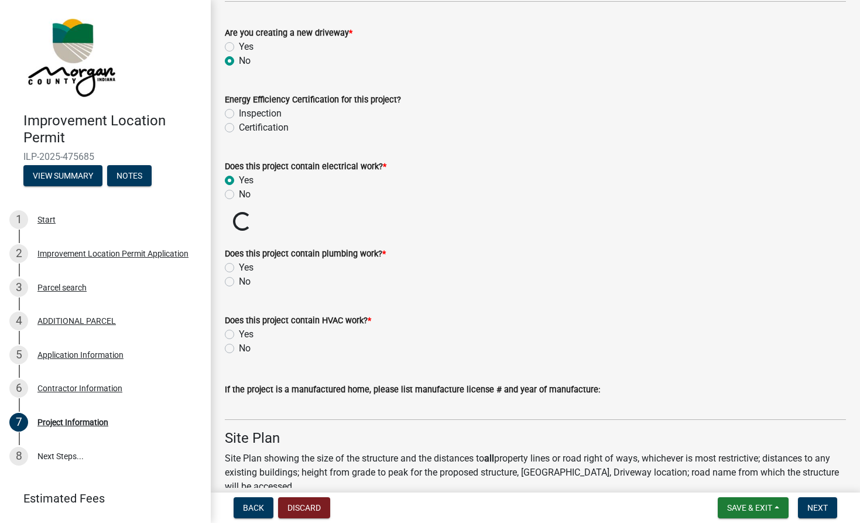
click at [228, 305] on form "Does this project contain HVAC work? * Yes No" at bounding box center [535, 327] width 621 height 56
click at [239, 266] on label "Yes" at bounding box center [246, 267] width 15 height 14
click at [239, 266] on input "Yes" at bounding box center [243, 264] width 8 height 8
radio input "true"
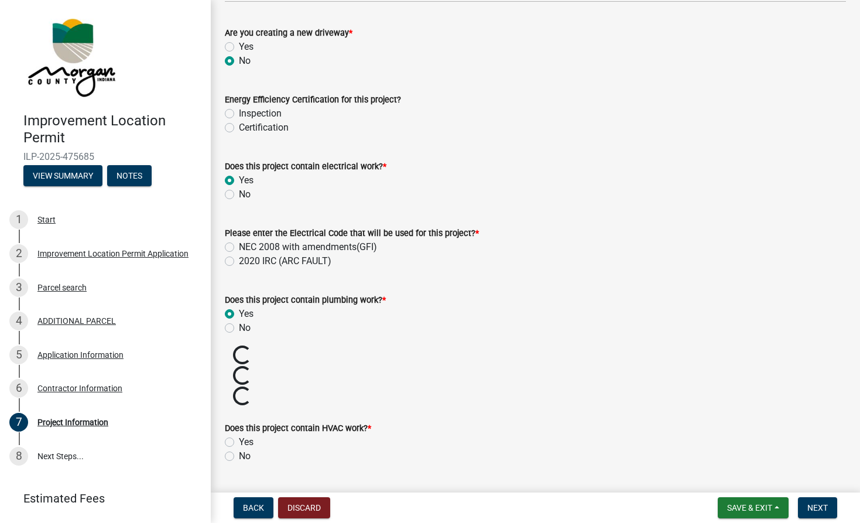
drag, startPoint x: 229, startPoint y: 455, endPoint x: 275, endPoint y: 456, distance: 46.2
click at [239, 454] on label "No" at bounding box center [245, 456] width 12 height 14
click at [239, 454] on input "No" at bounding box center [243, 453] width 8 height 8
radio input "true"
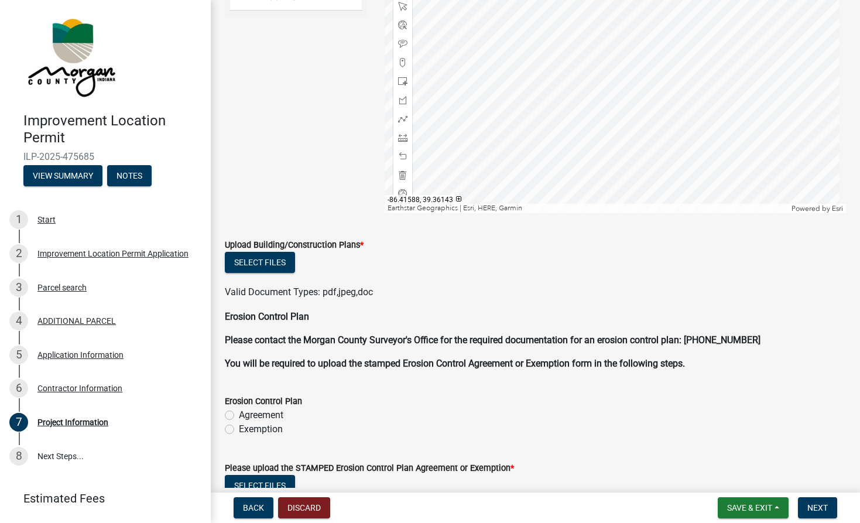
scroll to position [2312, 0]
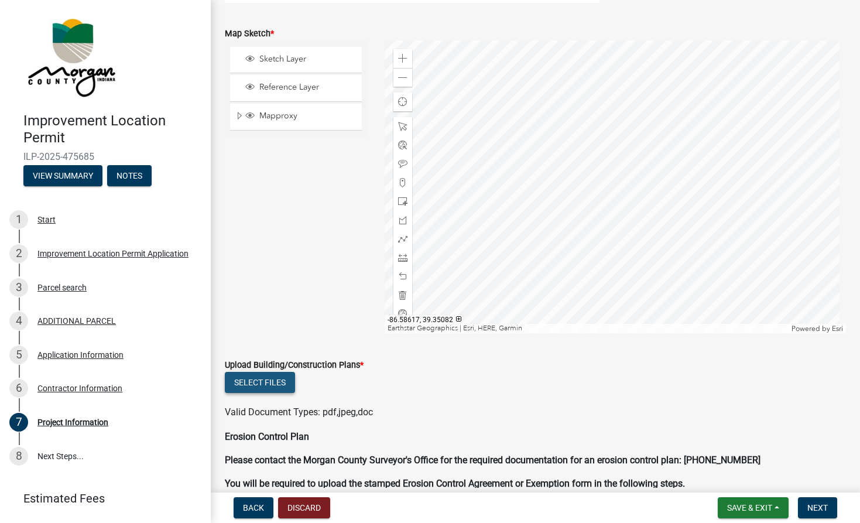
click at [254, 381] on button "Select files" at bounding box center [260, 382] width 70 height 21
